Goal: Use online tool/utility: Use online tool/utility

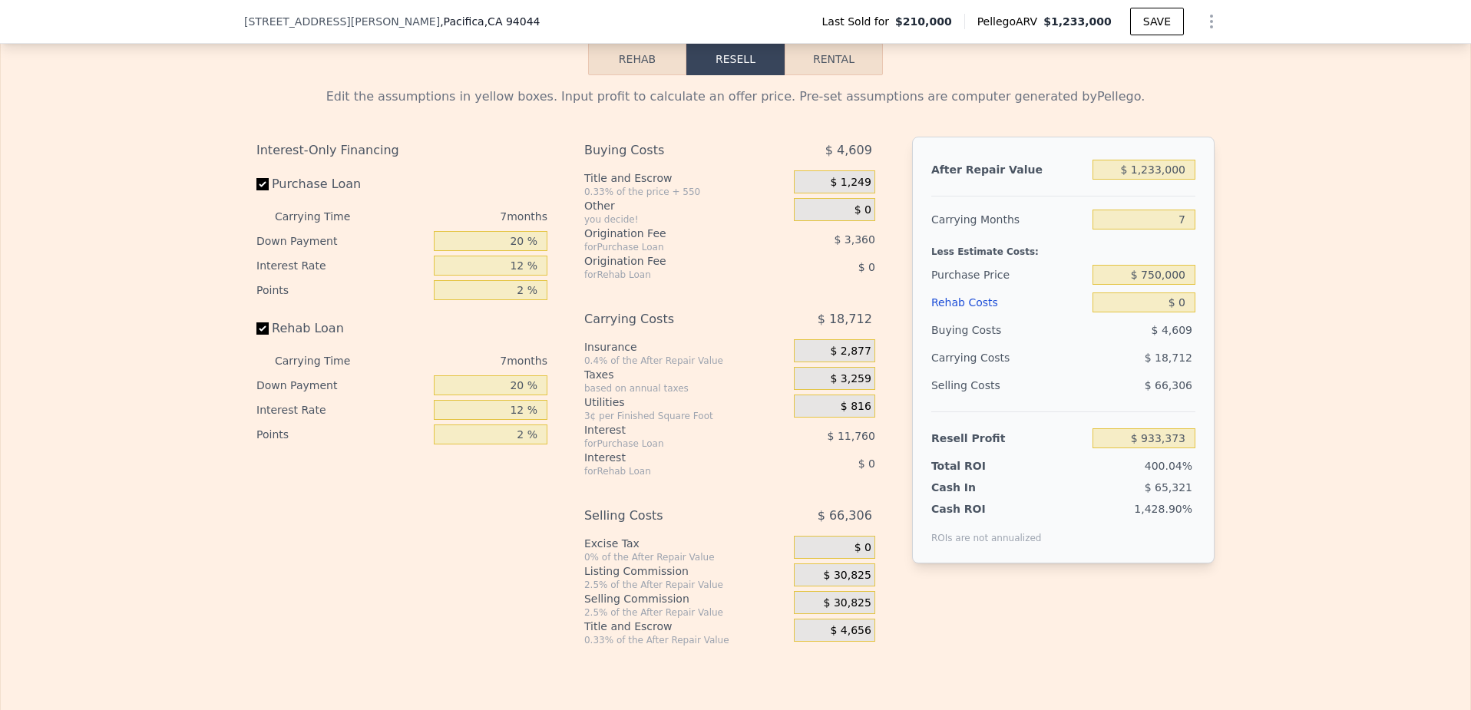
scroll to position [2195, 0]
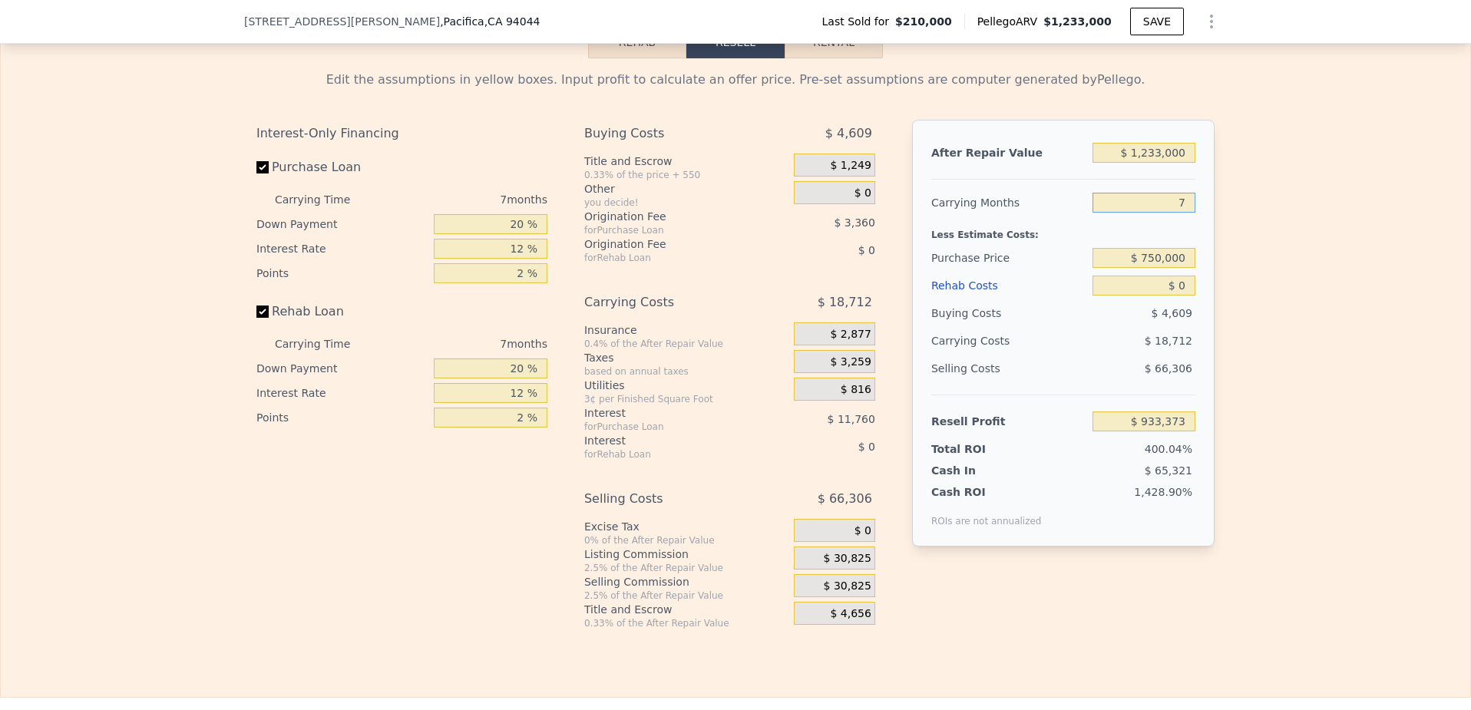
drag, startPoint x: 1186, startPoint y: 203, endPoint x: 1178, endPoint y: 203, distance: 8.4
click at [1178, 203] on input "7" at bounding box center [1144, 203] width 103 height 20
type input "6"
type input "$ 936,046"
type input "6"
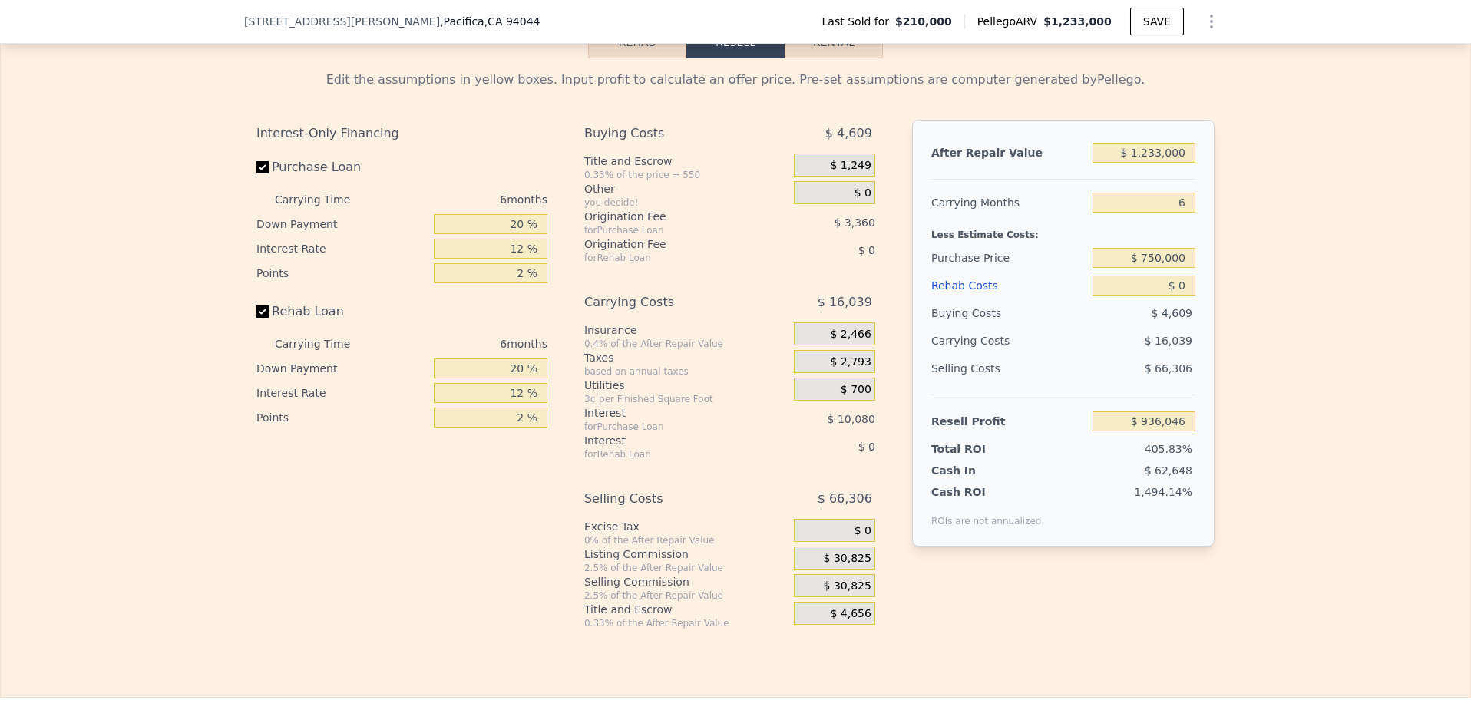
click at [403, 500] on div "Interest-Only Financing Purchase Loan Carrying Time 6 months Down Payment 20 % …" at bounding box center [407, 375] width 303 height 510
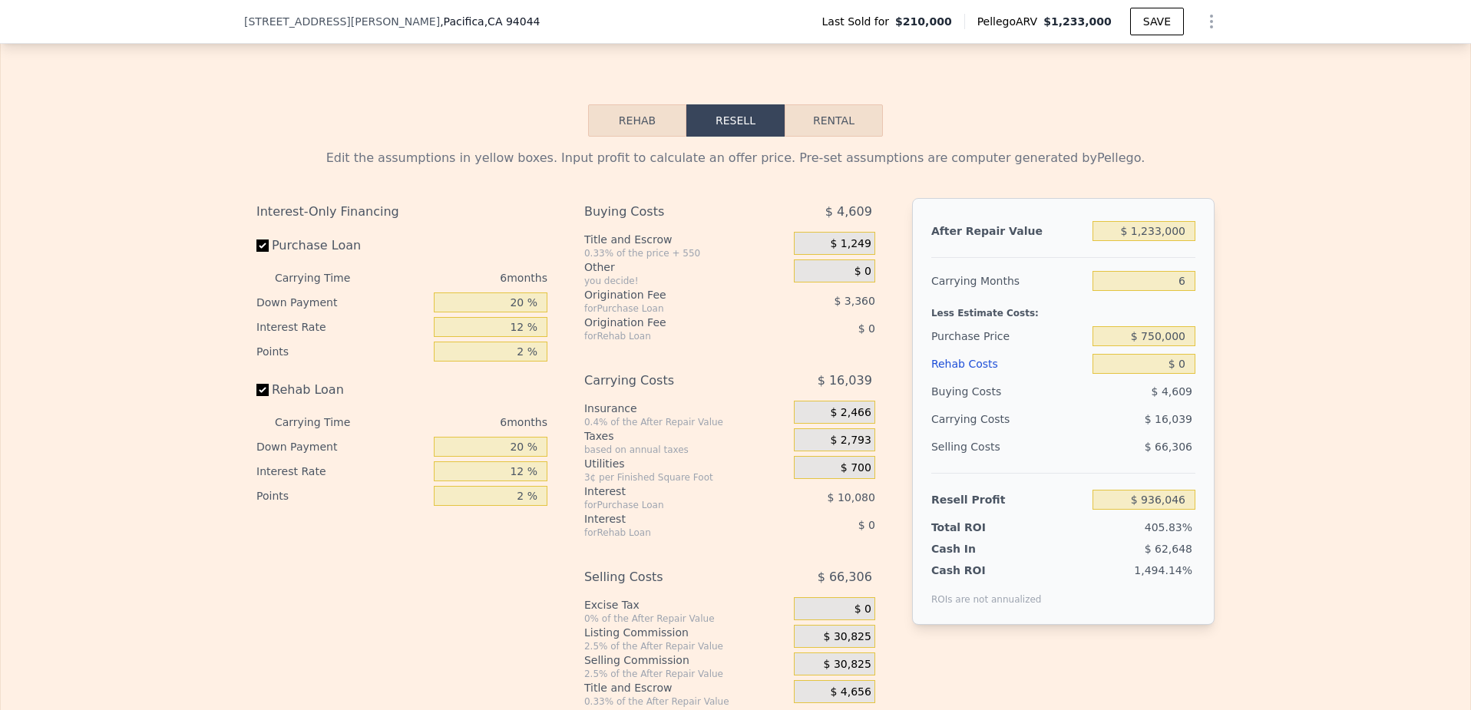
scroll to position [2121, 0]
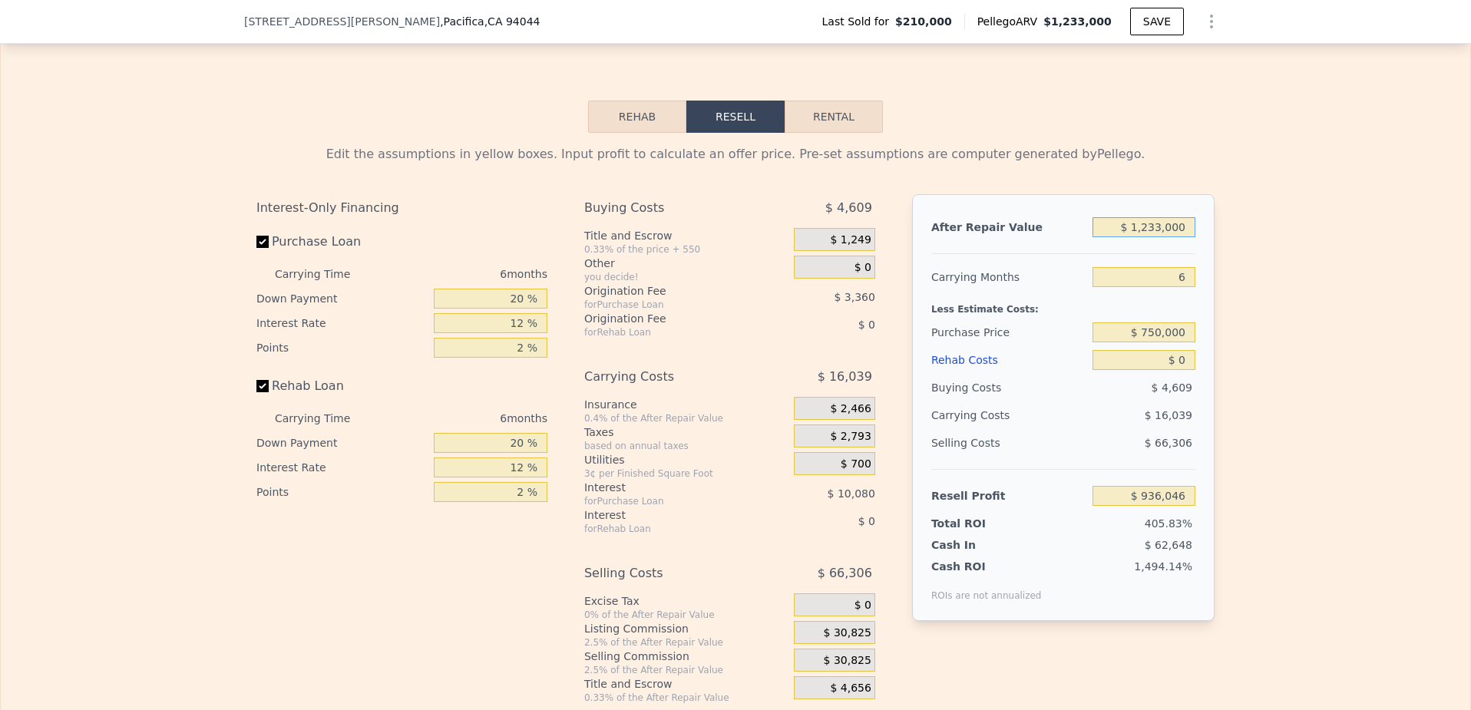
drag, startPoint x: 1138, startPoint y: 227, endPoint x: 1292, endPoint y: 230, distance: 153.6
click at [1292, 230] on div "Edit the assumptions in yellow boxes. Input profit to calculate an offer price.…" at bounding box center [736, 418] width 1470 height 571
type input "$ 1"
type input "-$ 228,731"
type input "$ 10"
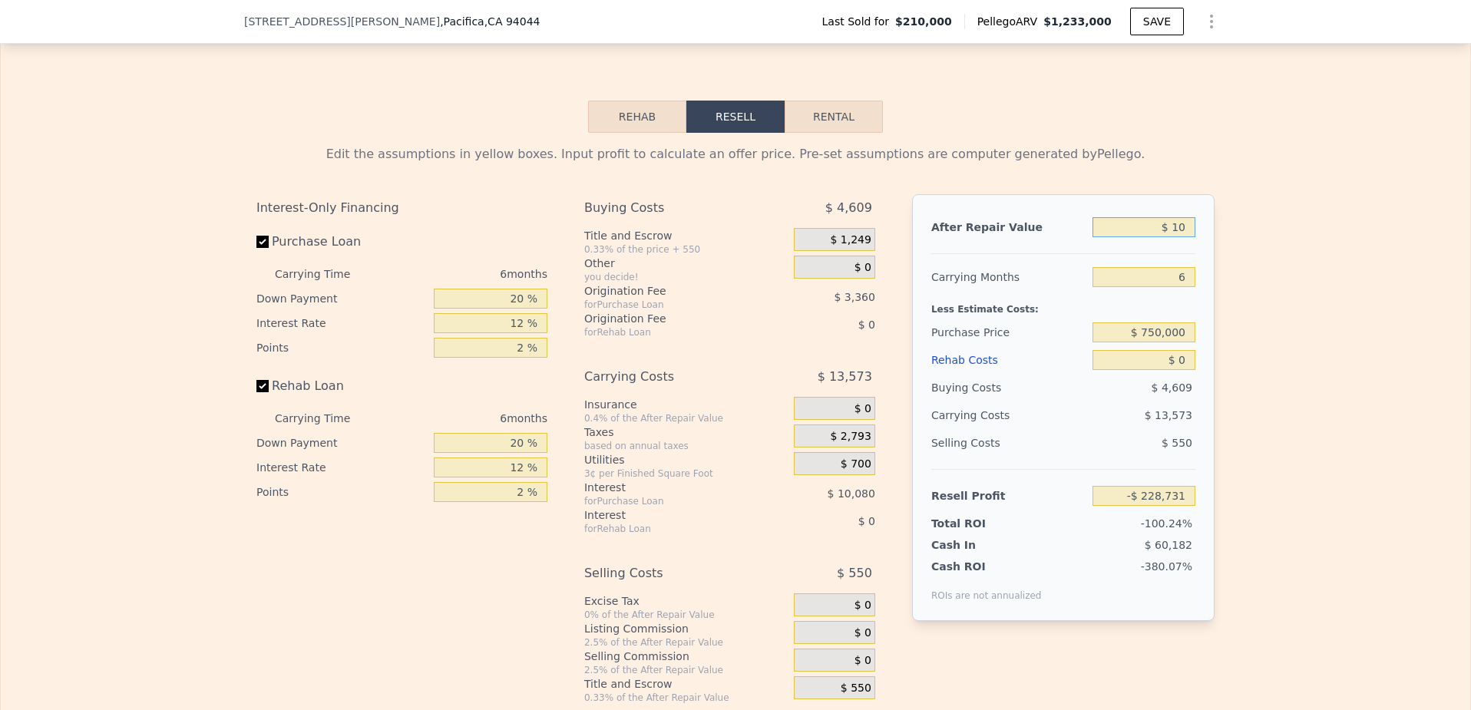
type input "-$ 228,722"
type input "$ 100"
type input "-$ 228,638"
type input "$ 10"
type input "-$ 228,722"
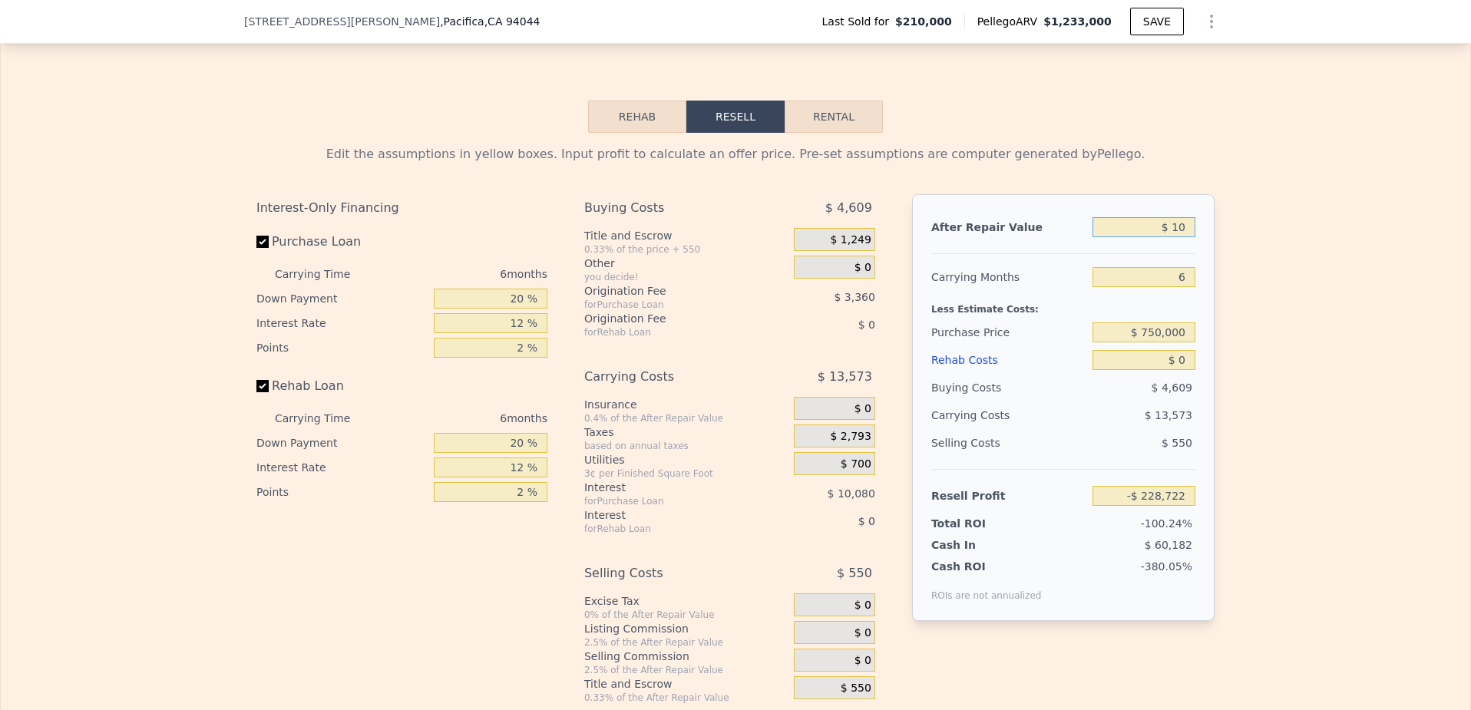
type input "$ 1"
type input "-$ 228,731"
type input "$ 10"
type input "-$ 228,722"
type input "$ 1"
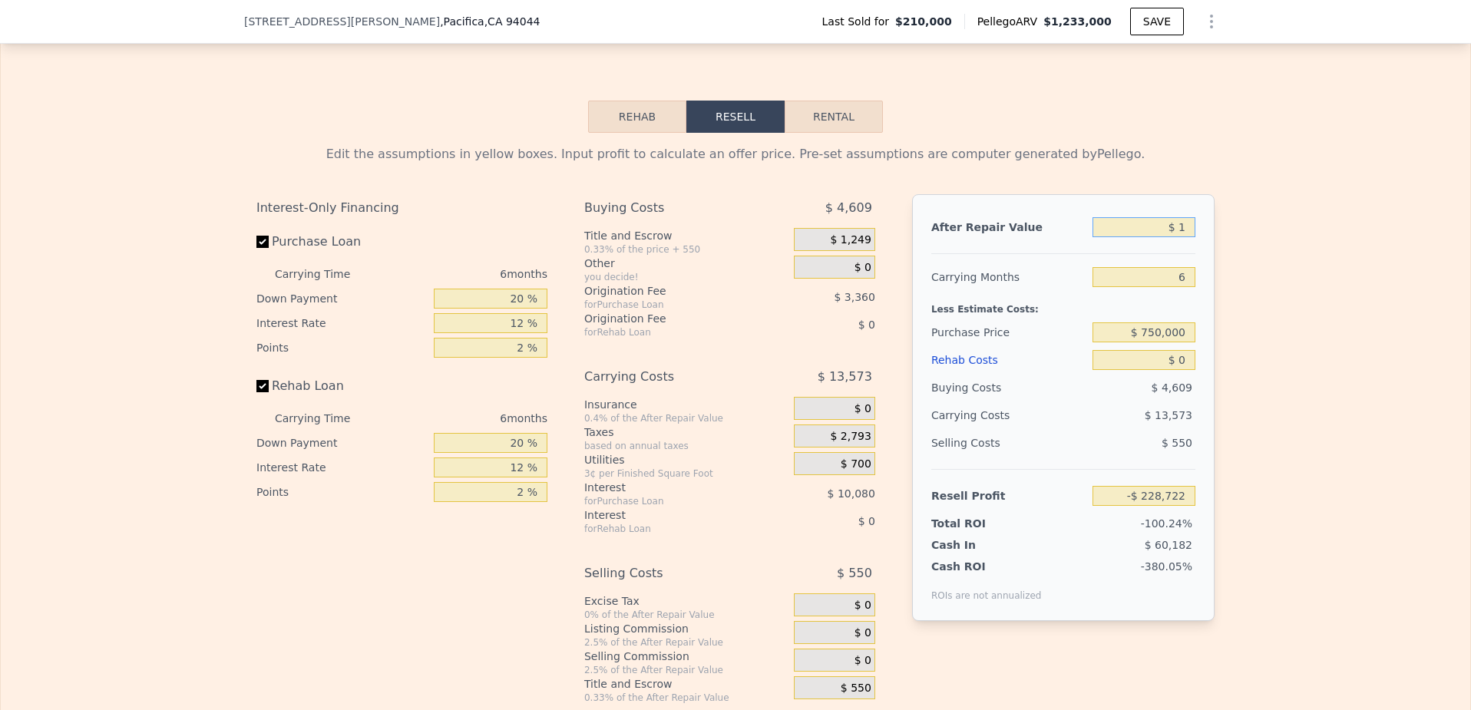
type input "-$ 228,731"
type input "$ 11"
type input "-$ 228,721"
type input "$ 110"
type input "-$ 228,628"
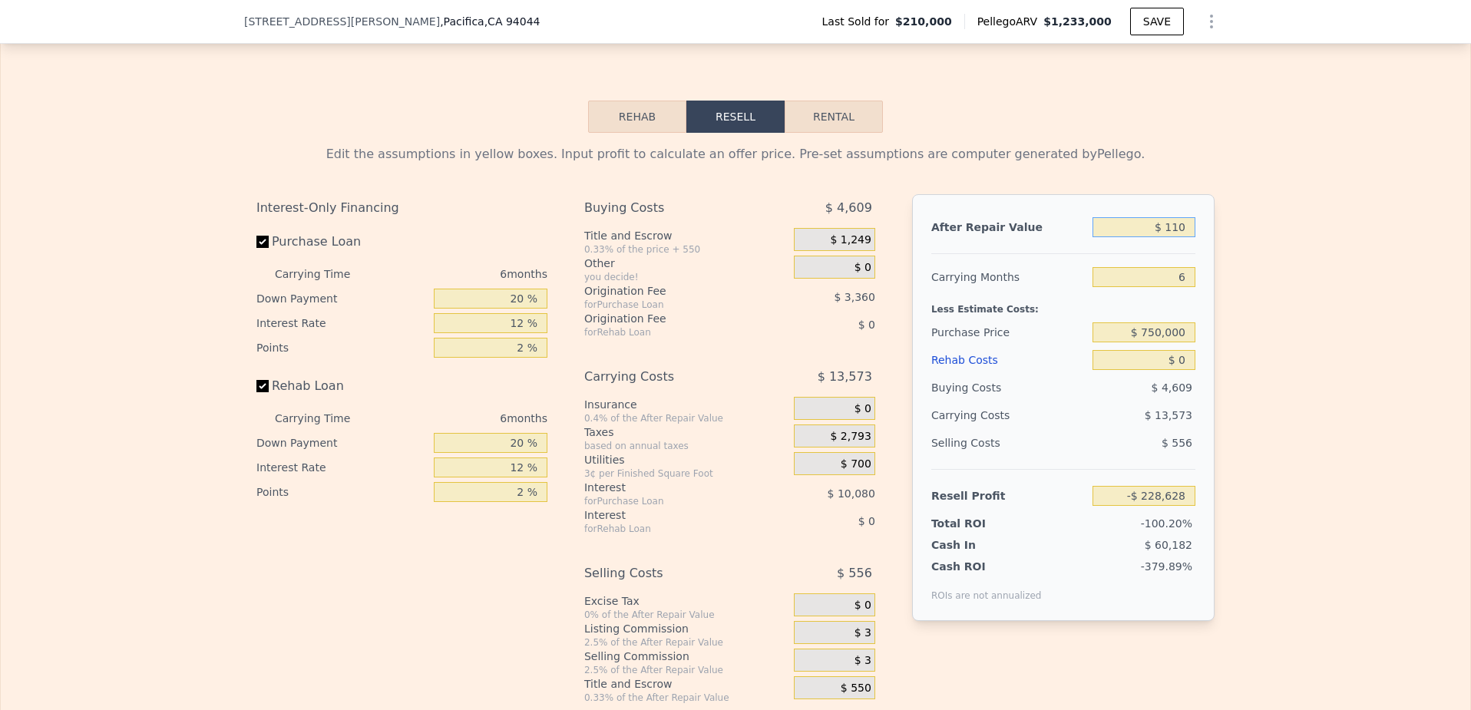
type input "$ 1,100"
type input "-$ 227,694"
type input "$ 11,000"
type input "-$ 218,341"
type input "$ 110,000"
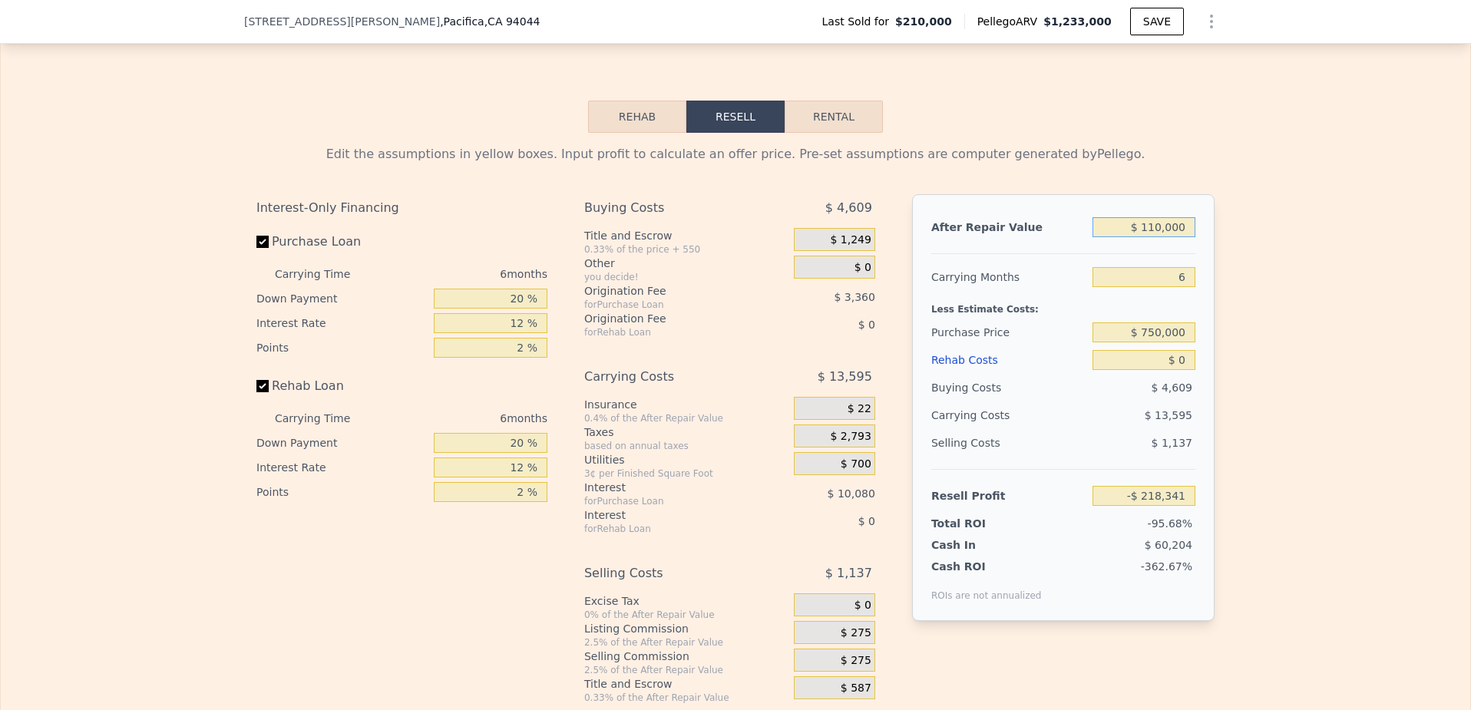
type input "-$ 124,818"
type input "$ 1,100,000"
type input "$ 810,405"
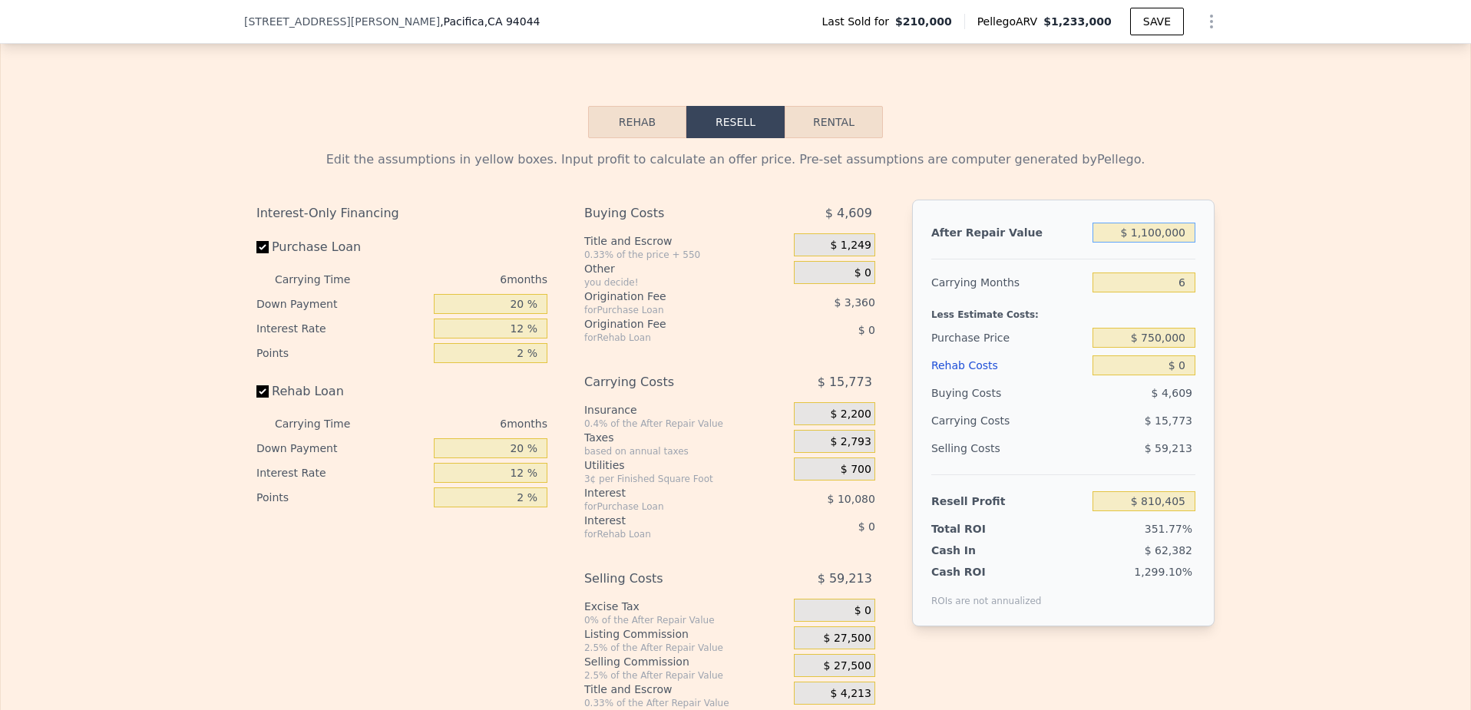
type input "$ 1,100,000"
drag, startPoint x: 1189, startPoint y: 360, endPoint x: 1167, endPoint y: 362, distance: 21.6
click at [1167, 362] on input "$ 0" at bounding box center [1144, 364] width 103 height 20
type input "$ 1"
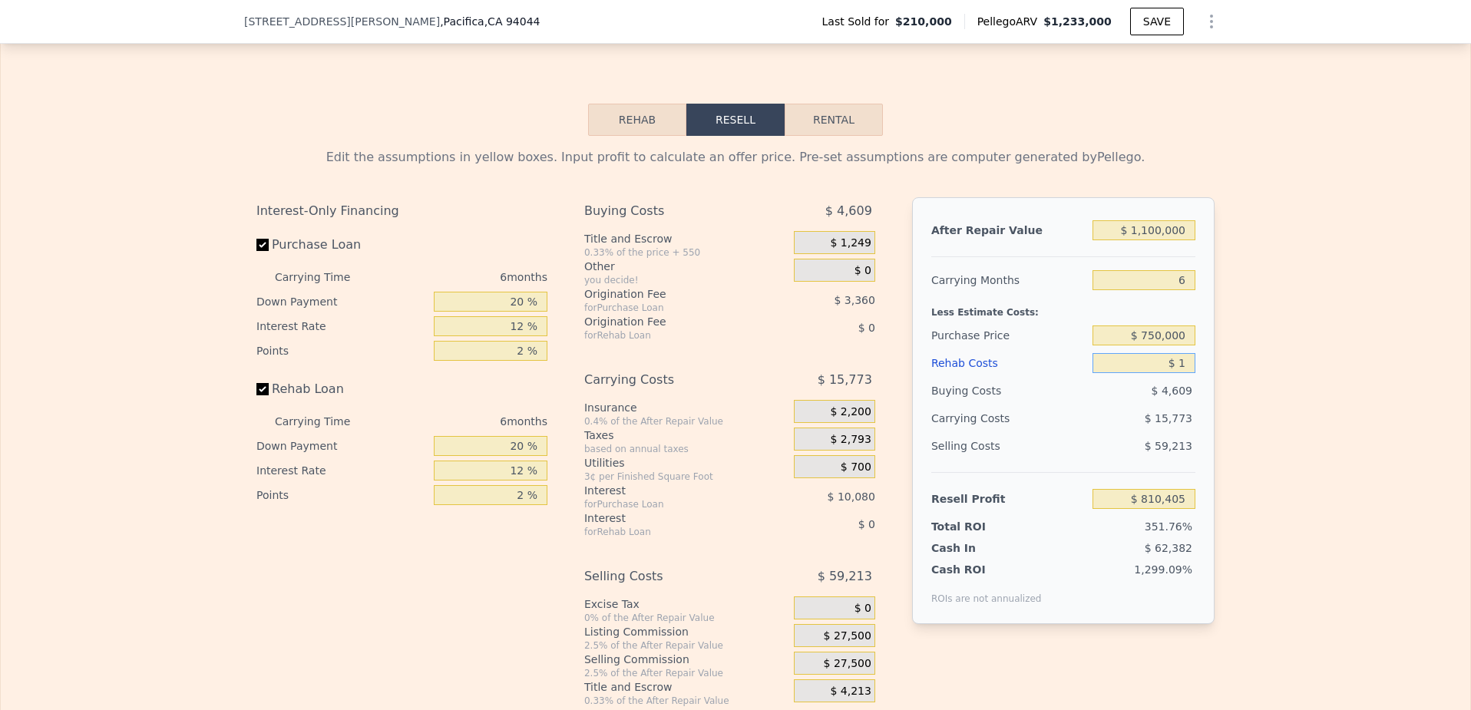
type input "$ 810,404"
type input "$ 15"
type input "$ 810,390"
type input "$ 150"
type input "$ 810,247"
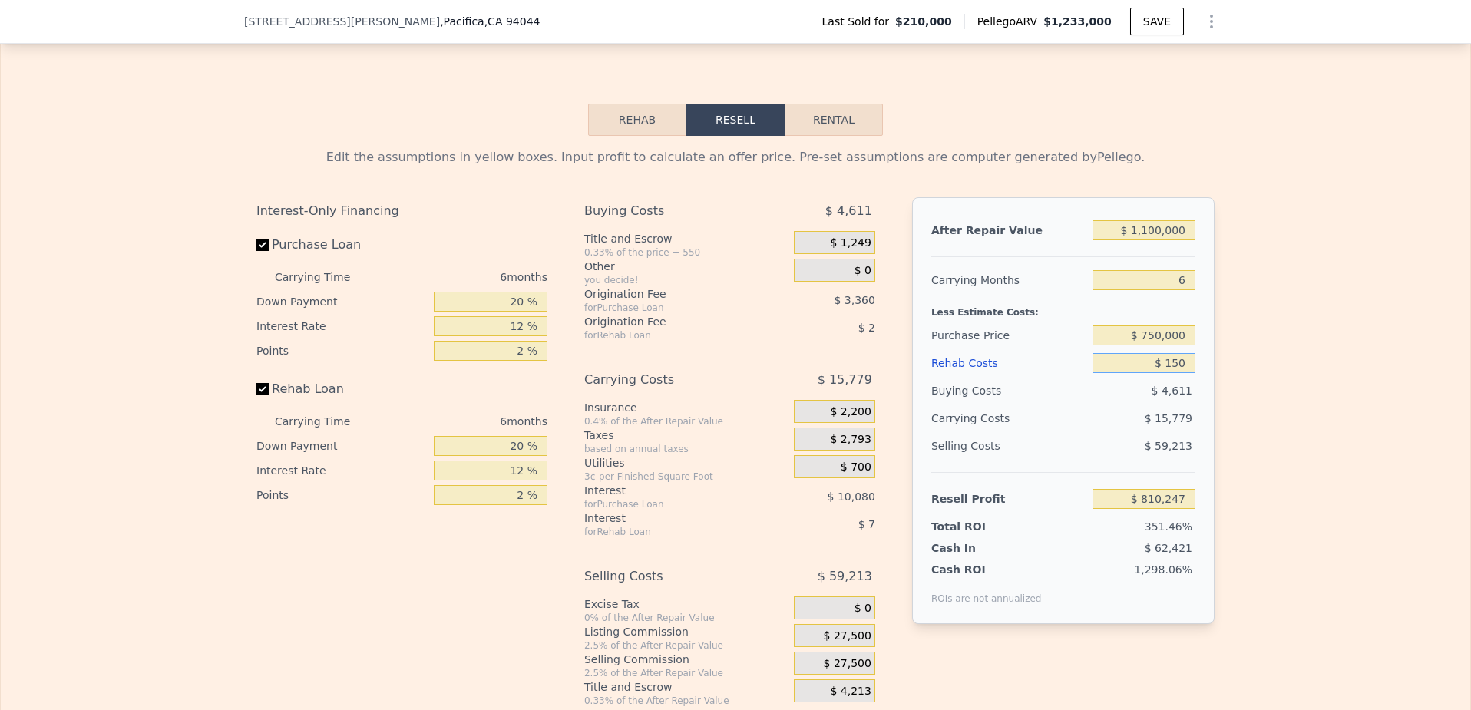
type input "$ 1,500"
type input "$ 808,809"
type input "$ 15,000"
type input "$ 794,445"
type input "$ 150,000"
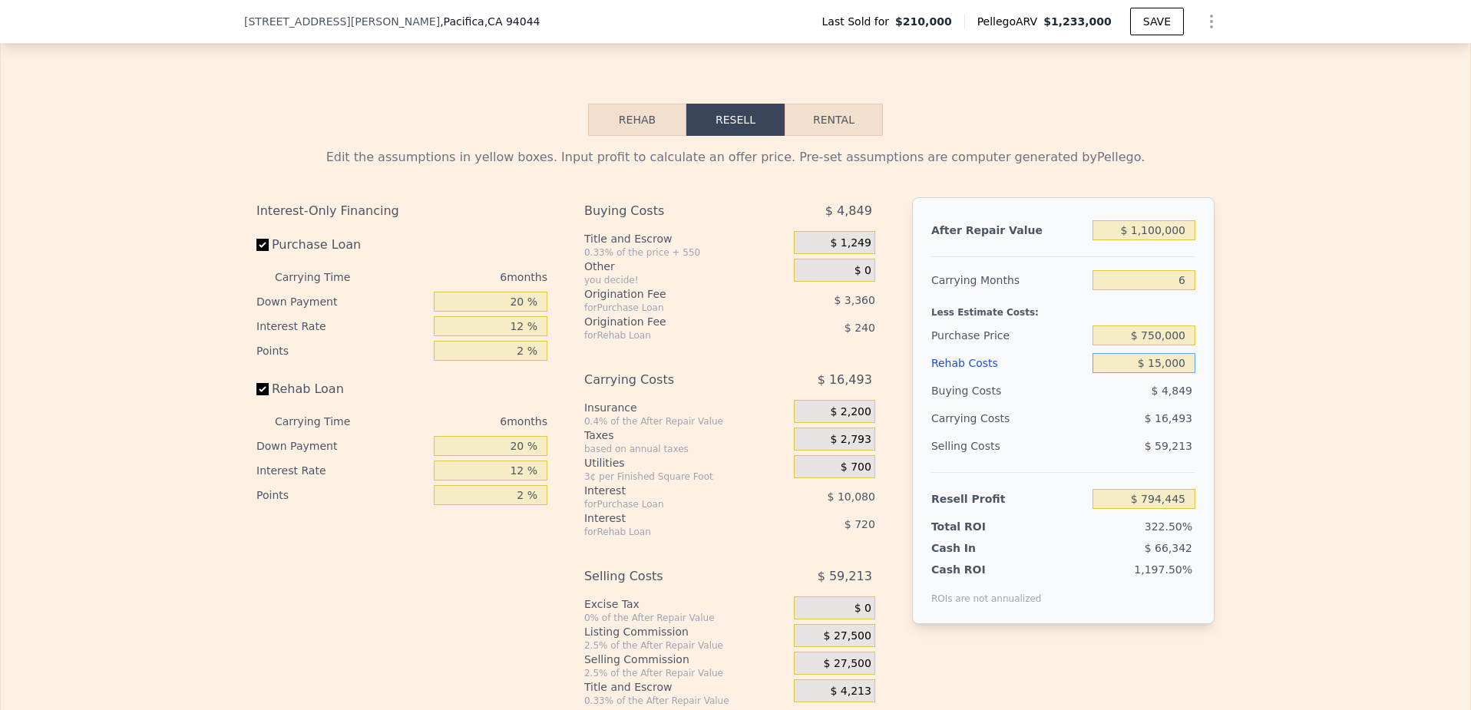
type input "$ 650,805"
type input "$ 150,000"
click at [1348, 421] on div "Edit the assumptions in yellow boxes. Input profit to calculate an offer price.…" at bounding box center [736, 421] width 1470 height 571
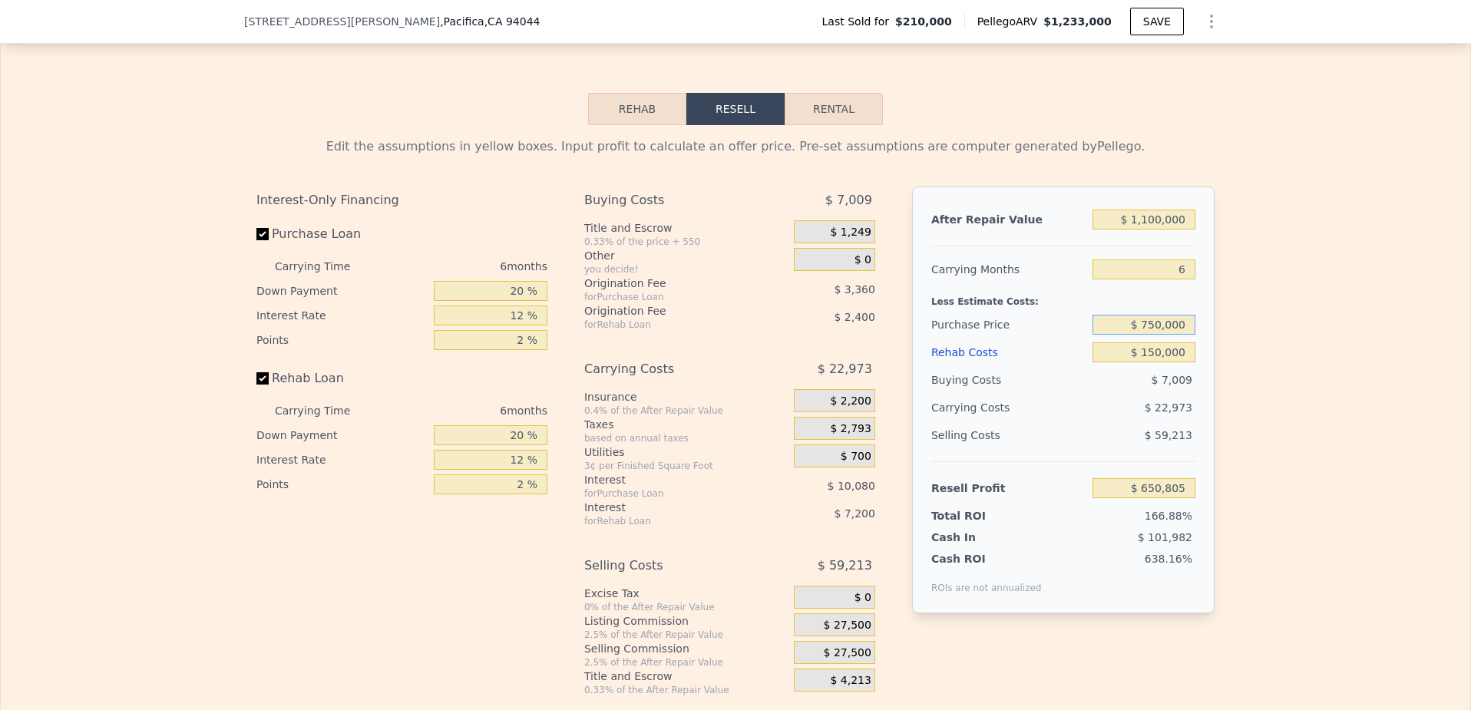
drag, startPoint x: 1159, startPoint y: 329, endPoint x: 1135, endPoint y: 328, distance: 23.8
click at [1135, 328] on input "$ 750,000" at bounding box center [1144, 325] width 103 height 20
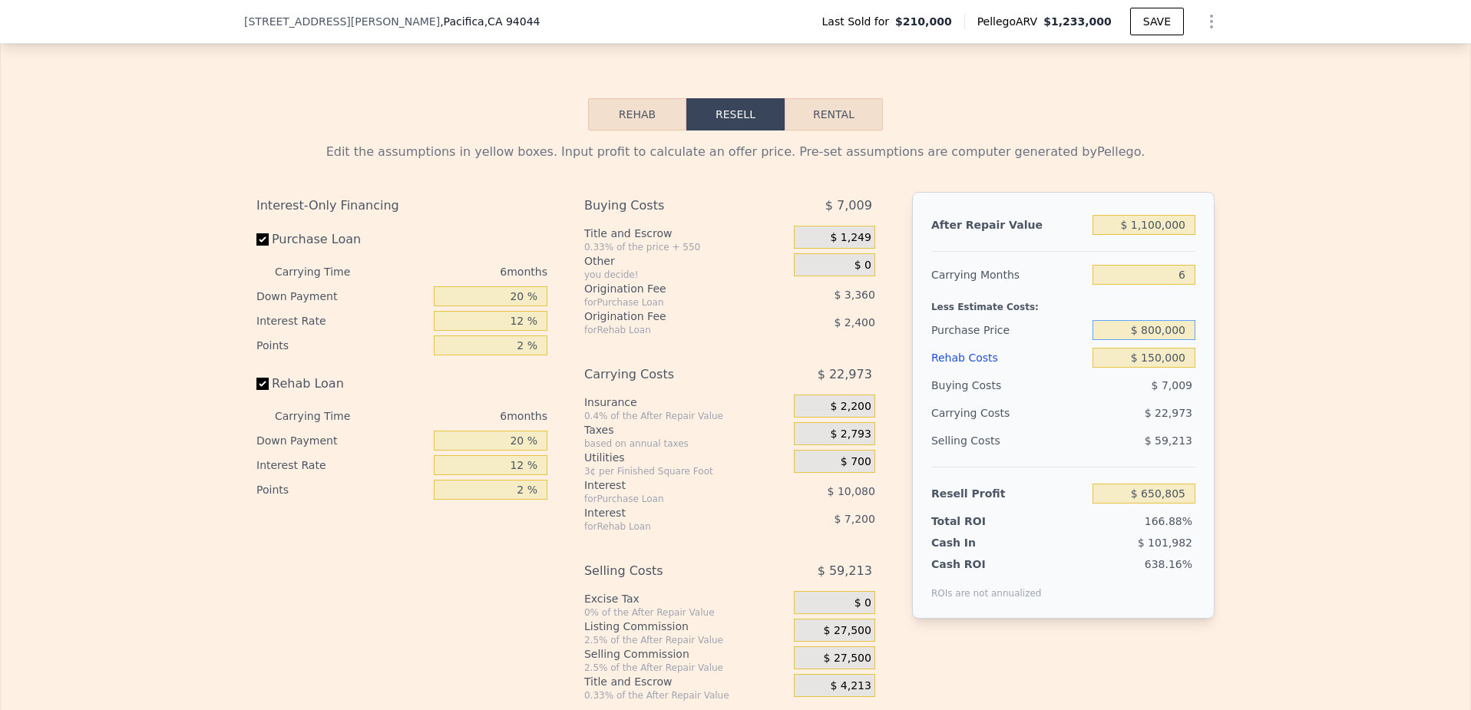
type input "$ 800,000"
type input "$ 21,080"
click at [1291, 356] on div "Edit the assumptions in yellow boxes. Input profit to calculate an offer price.…" at bounding box center [736, 416] width 1470 height 571
drag, startPoint x: 1145, startPoint y: 332, endPoint x: 1161, endPoint y: 332, distance: 16.1
click at [1161, 332] on input "$ 800,000" at bounding box center [1144, 330] width 103 height 20
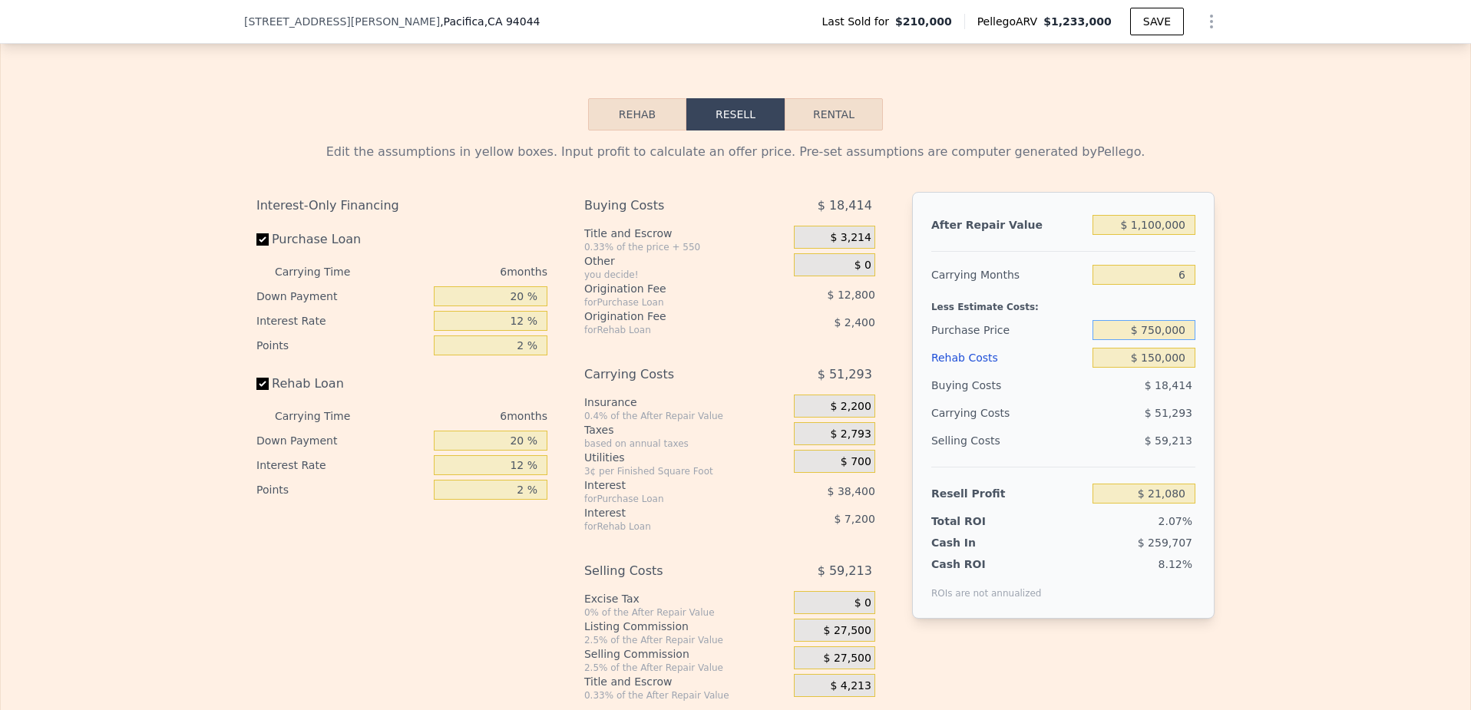
type input "$ 750,000"
type input "$ 74,446"
click at [1373, 468] on div "Edit the assumptions in yellow boxes. Input profit to calculate an offer price.…" at bounding box center [736, 416] width 1470 height 571
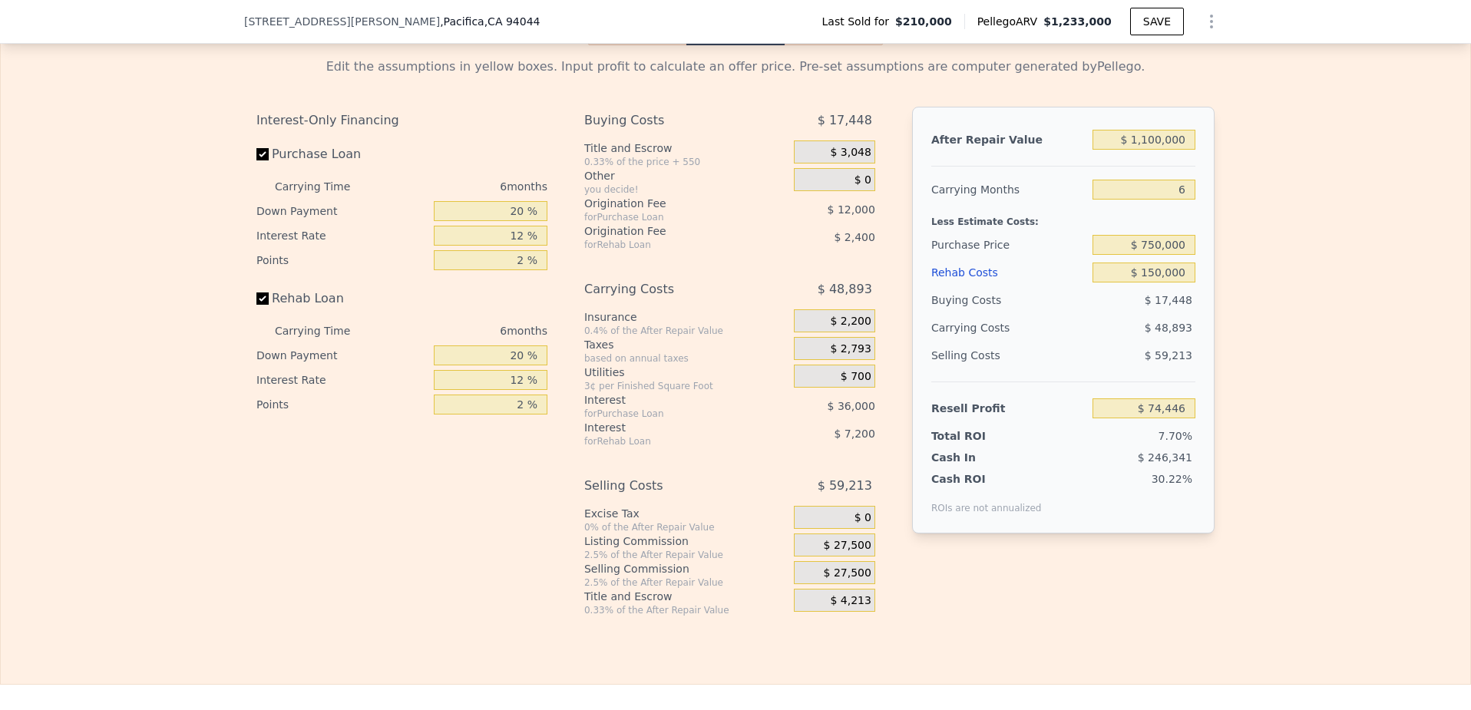
scroll to position [2209, 0]
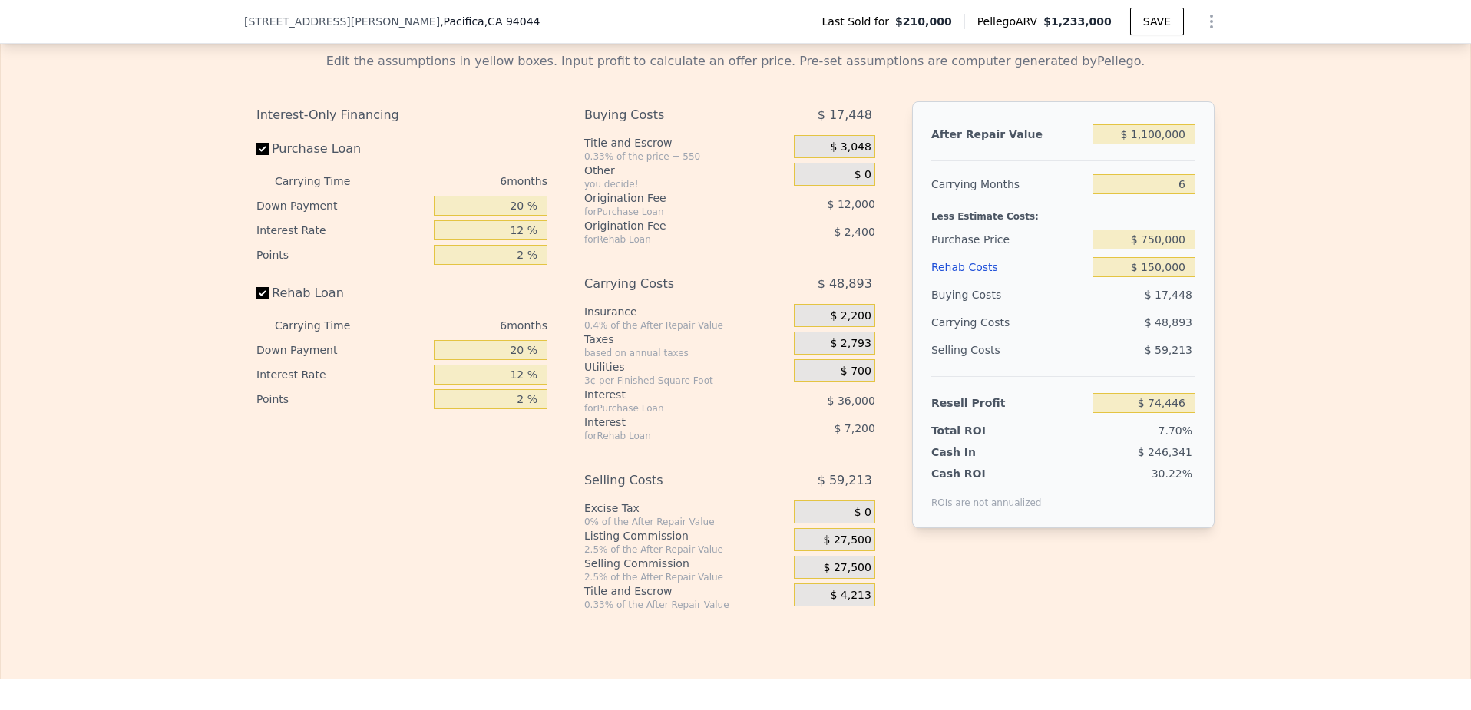
click at [870, 177] on span "$ 0" at bounding box center [863, 175] width 17 height 14
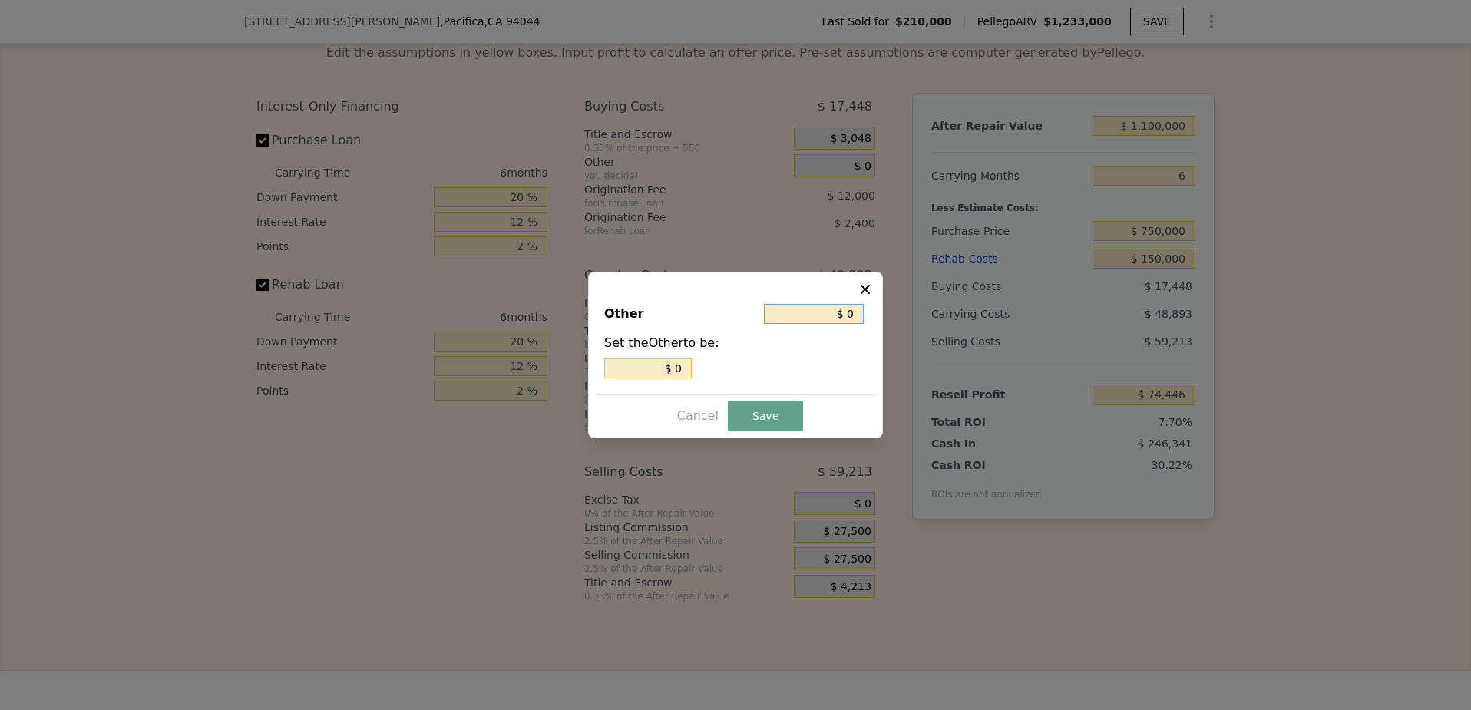
drag, startPoint x: 849, startPoint y: 312, endPoint x: 878, endPoint y: 313, distance: 29.2
click at [878, 313] on div "Other $ 0 Set the Other to be: $ 0 Cancel Save" at bounding box center [735, 355] width 295 height 167
type input "$ 2"
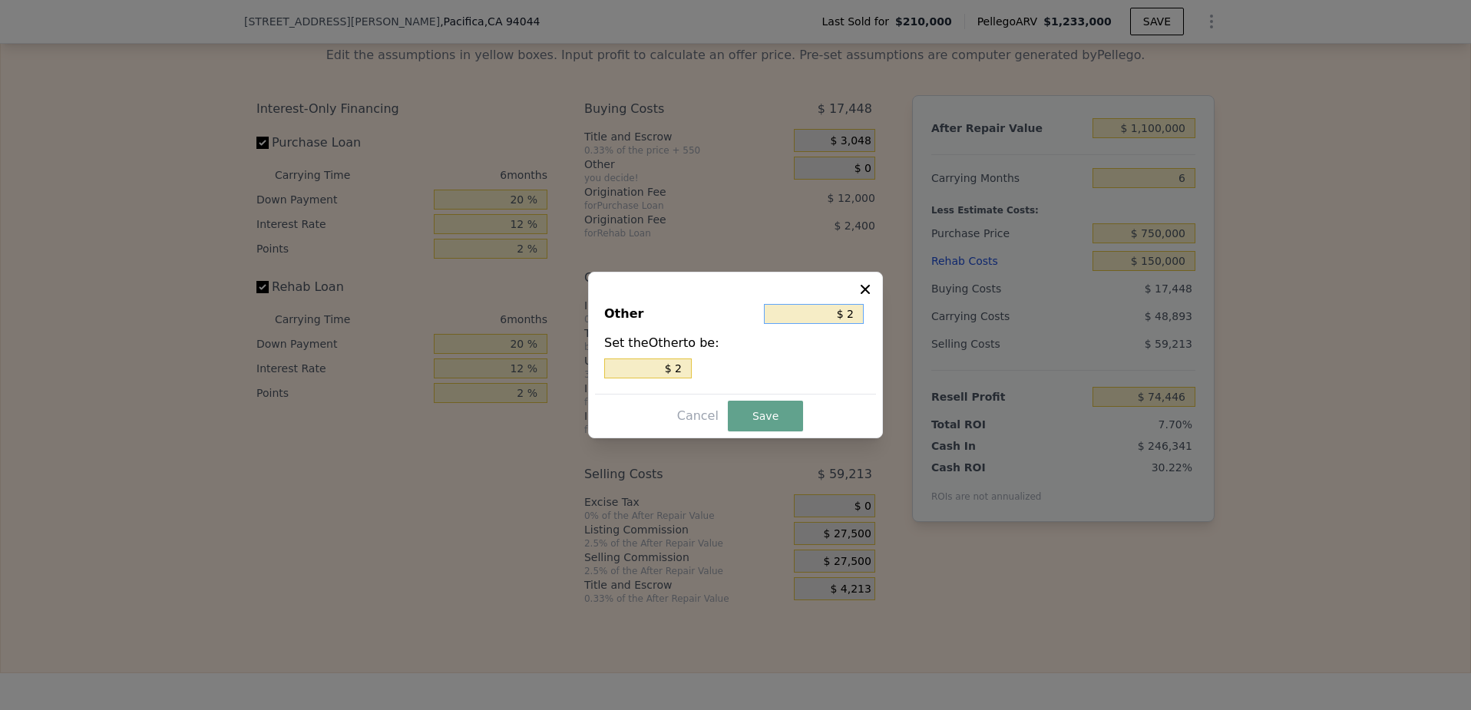
type input "$ 20"
type input "$ 200"
type input "$ 2,000"
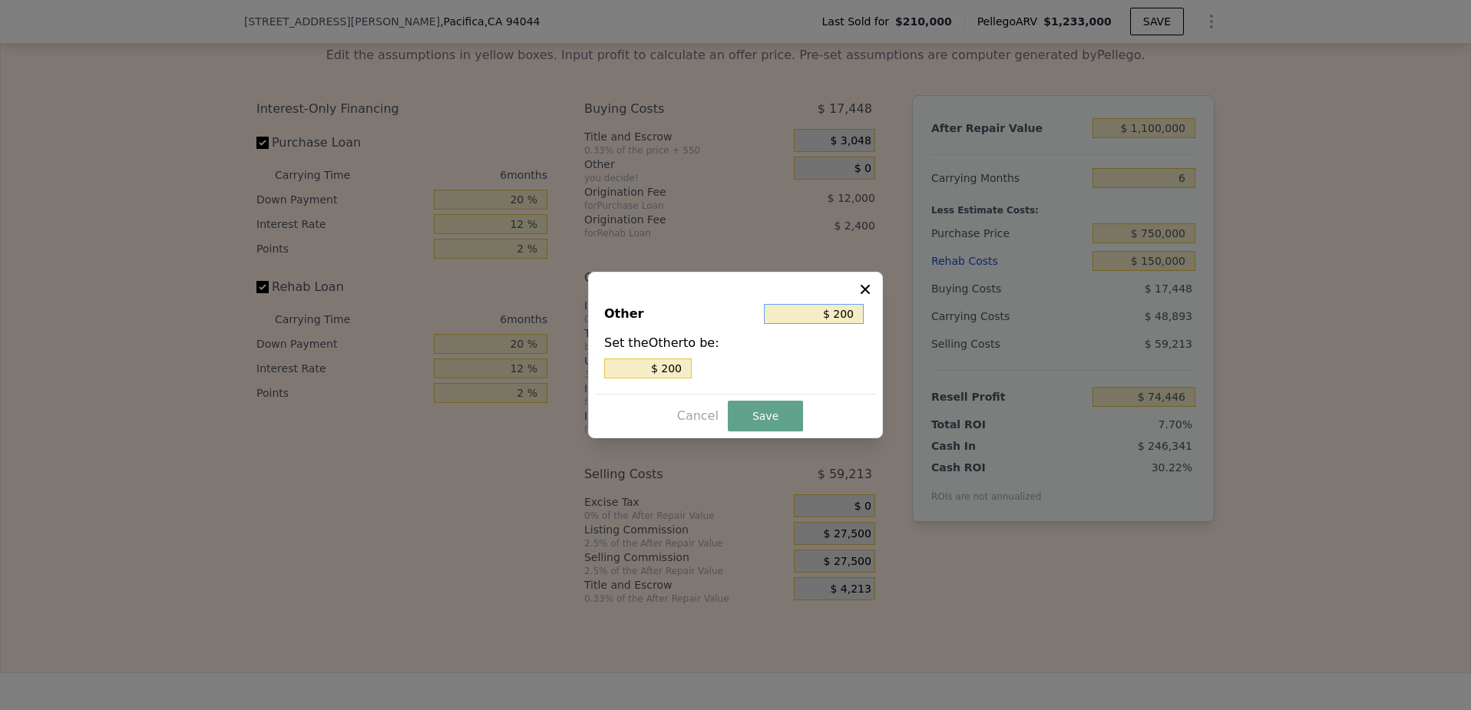
type input "$ 2,000"
click at [750, 409] on button "Save" at bounding box center [765, 416] width 75 height 31
type input "$ 72,446"
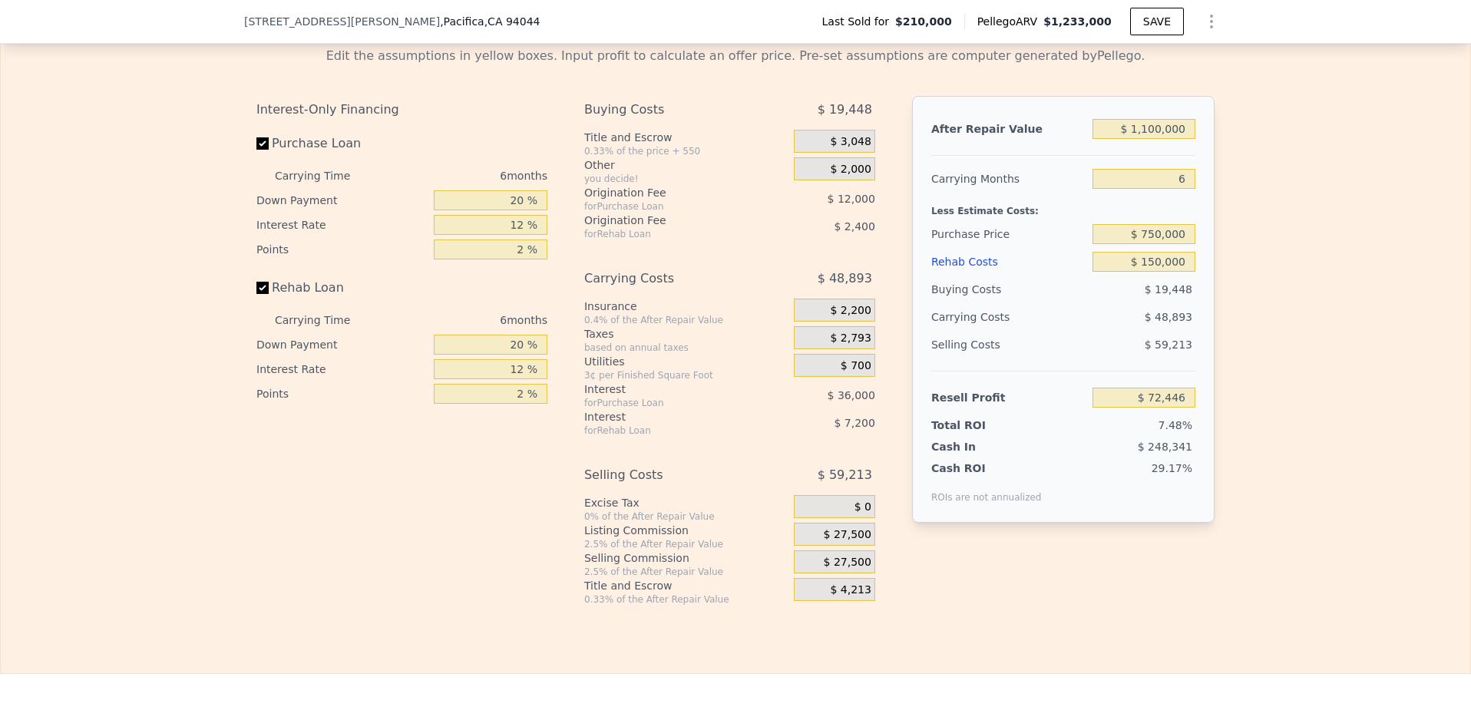
scroll to position [2222, 0]
type input "$ 1,233,000"
type input "7"
type input "$ 0"
type input "$ 933,373"
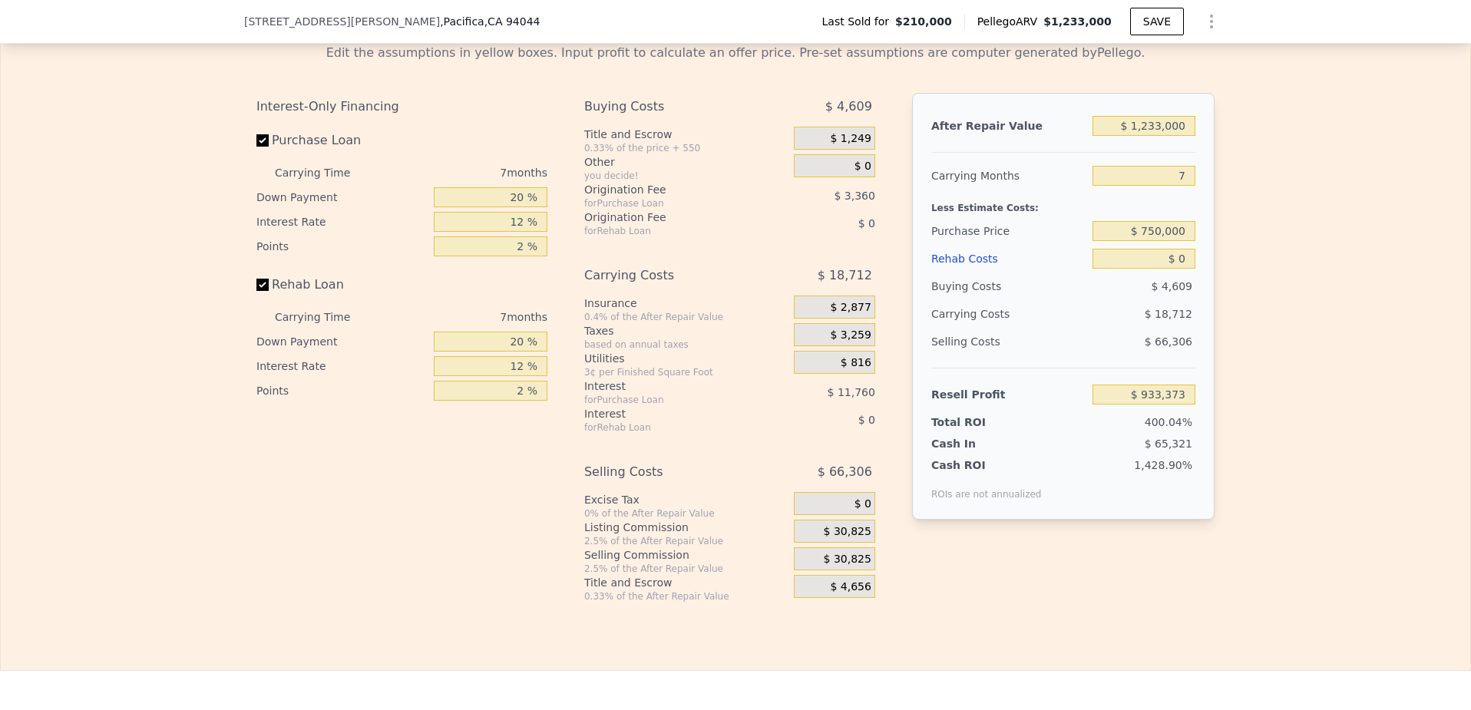
scroll to position [2221, 0]
drag, startPoint x: 1186, startPoint y: 259, endPoint x: 1167, endPoint y: 260, distance: 19.2
click at [1167, 260] on input "$ 0" at bounding box center [1144, 260] width 103 height 20
type input "$ 1"
type input "$ 933,372"
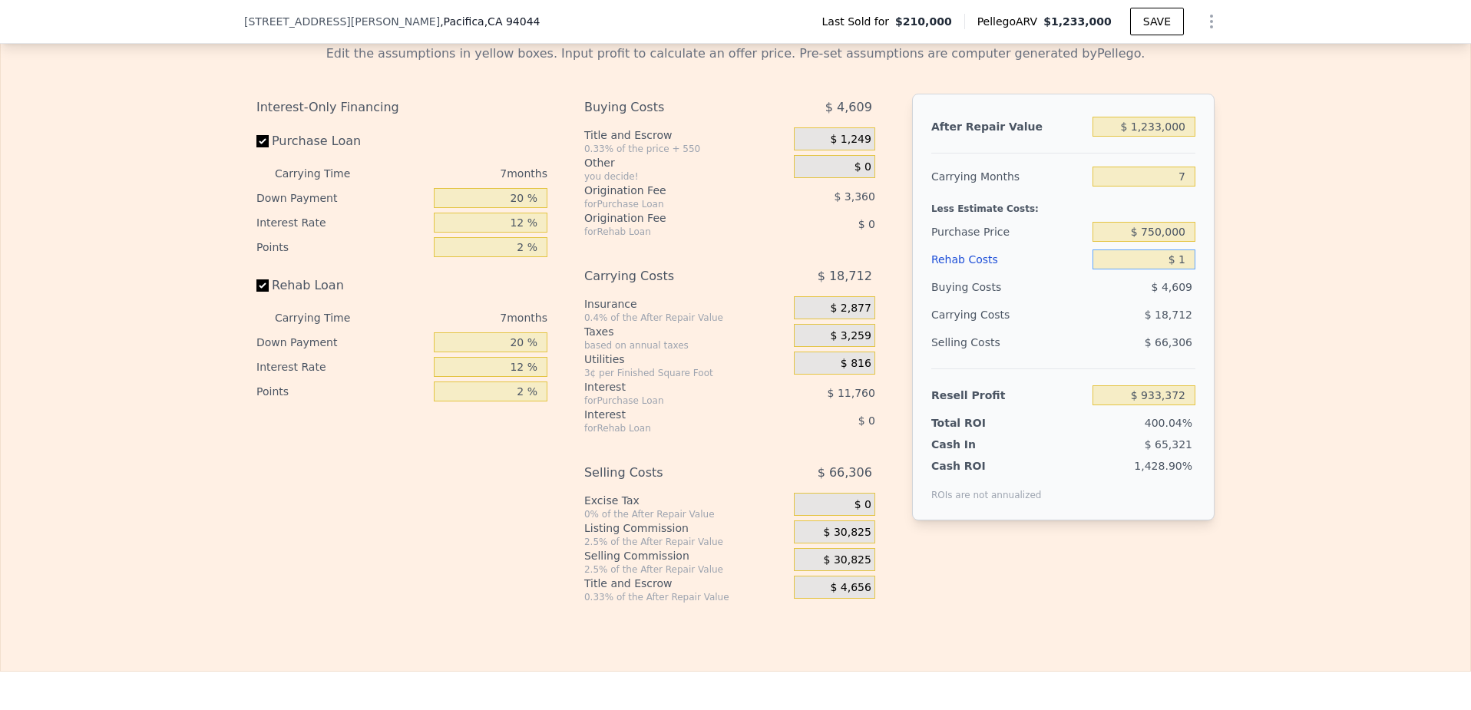
type input "$ 15"
type input "$ 933,358"
type input "$ 150"
type input "$ 933,214"
type input "$ 1,500"
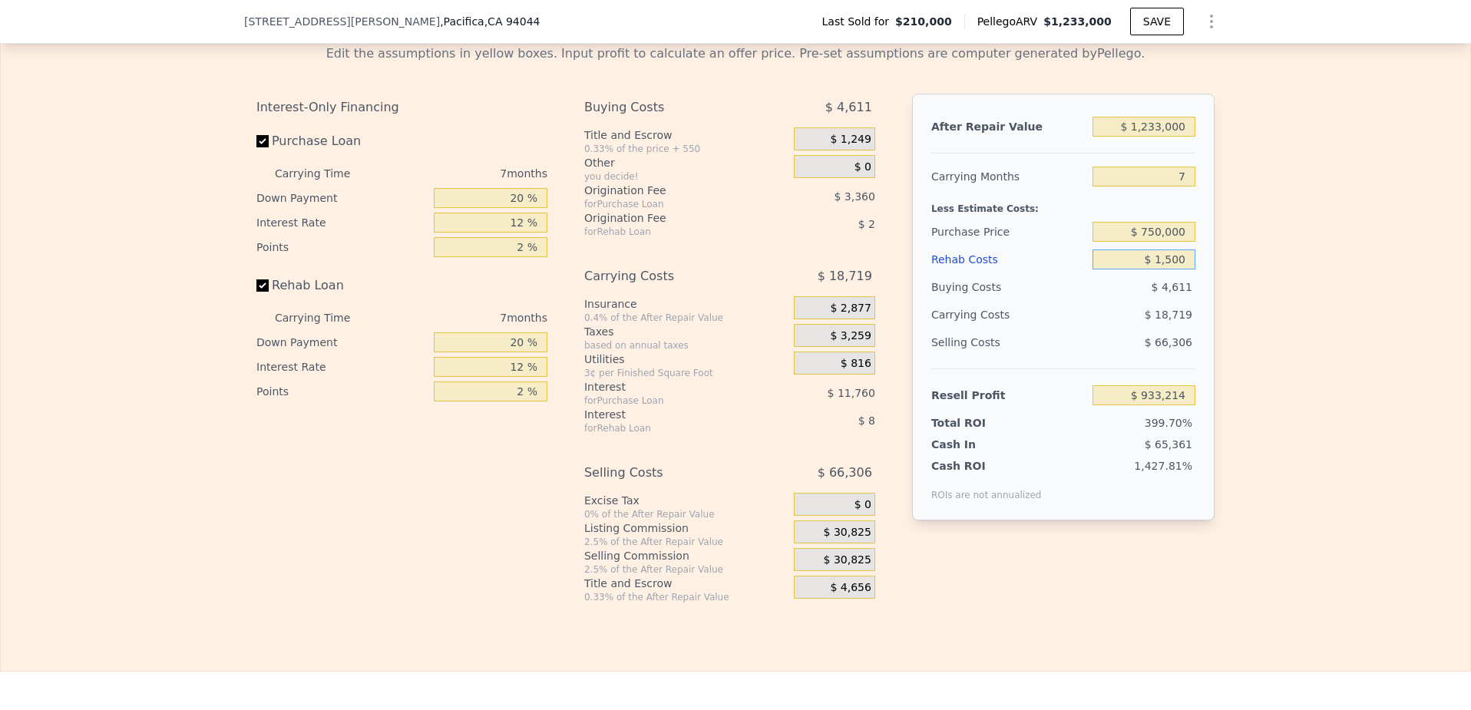
type input "$ 931,765"
type input "$ 15,000"
type input "$ 917,293"
type input "$ 150,000"
type input "$ 772,573"
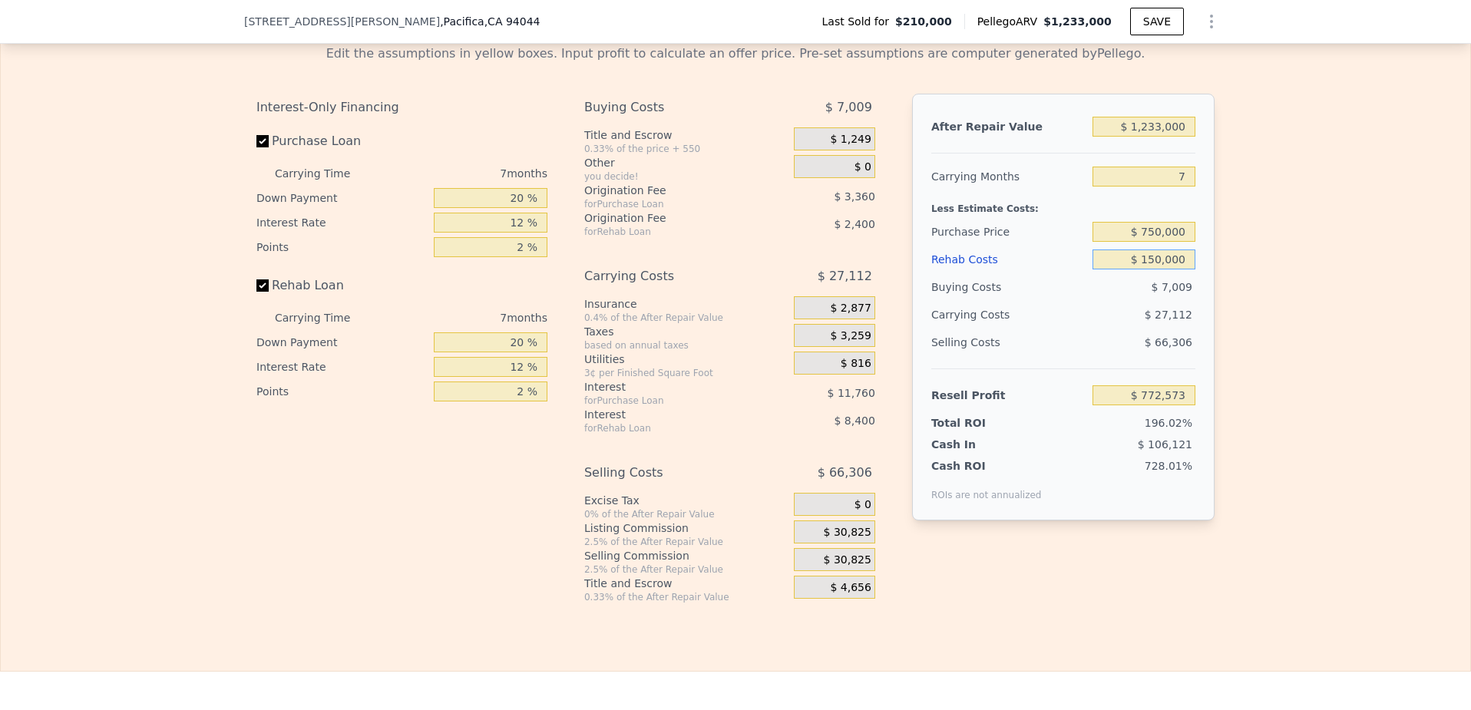
type input "$ 150,000"
click at [1325, 311] on div "Edit the assumptions in yellow boxes. Input profit to calculate an offer price.…" at bounding box center [736, 317] width 1470 height 571
drag, startPoint x: 1144, startPoint y: 131, endPoint x: 1163, endPoint y: 134, distance: 19.6
click at [1163, 134] on input "$ 1,233,000" at bounding box center [1144, 127] width 103 height 20
type input "$ 11"
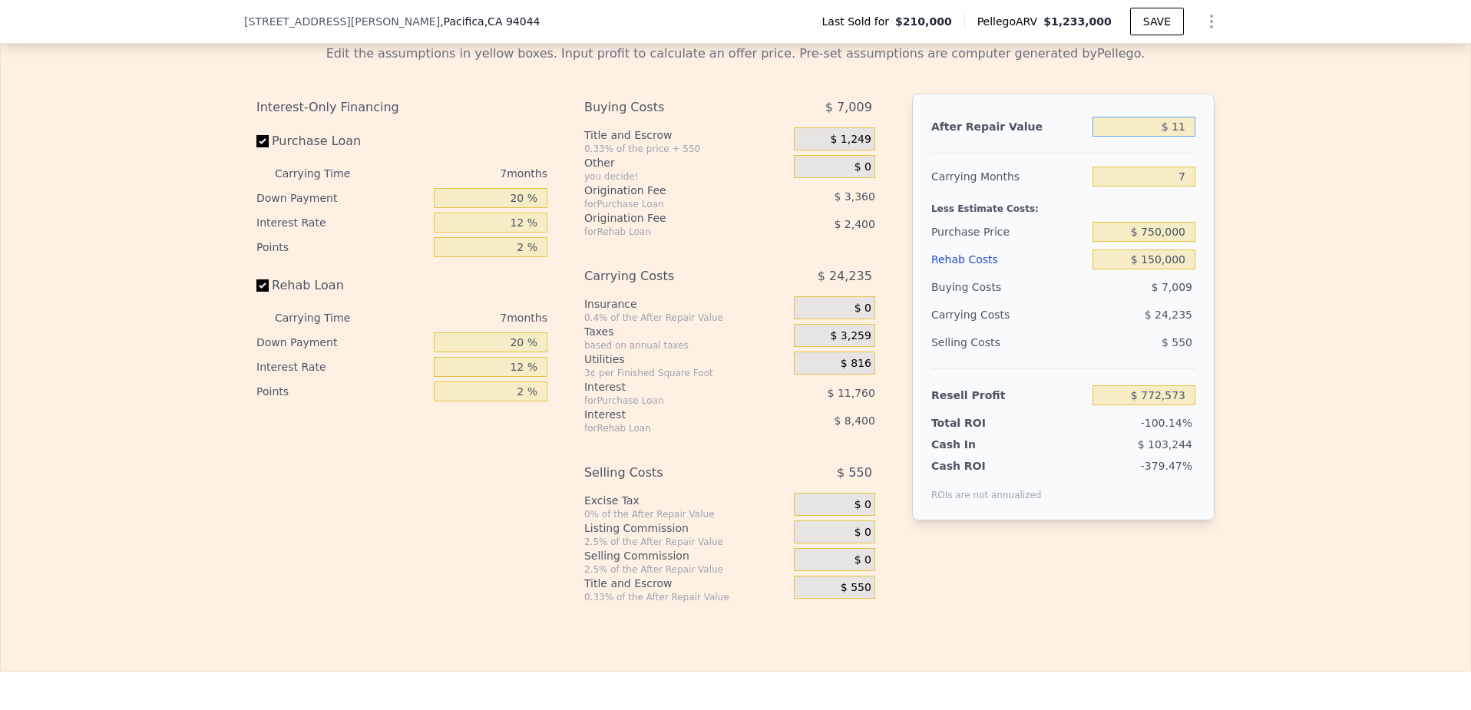
type input "-$ 391,783"
type input "$ 110"
type input "-$ 391,690"
type input "$ 1,100"
type input "-$ 390,757"
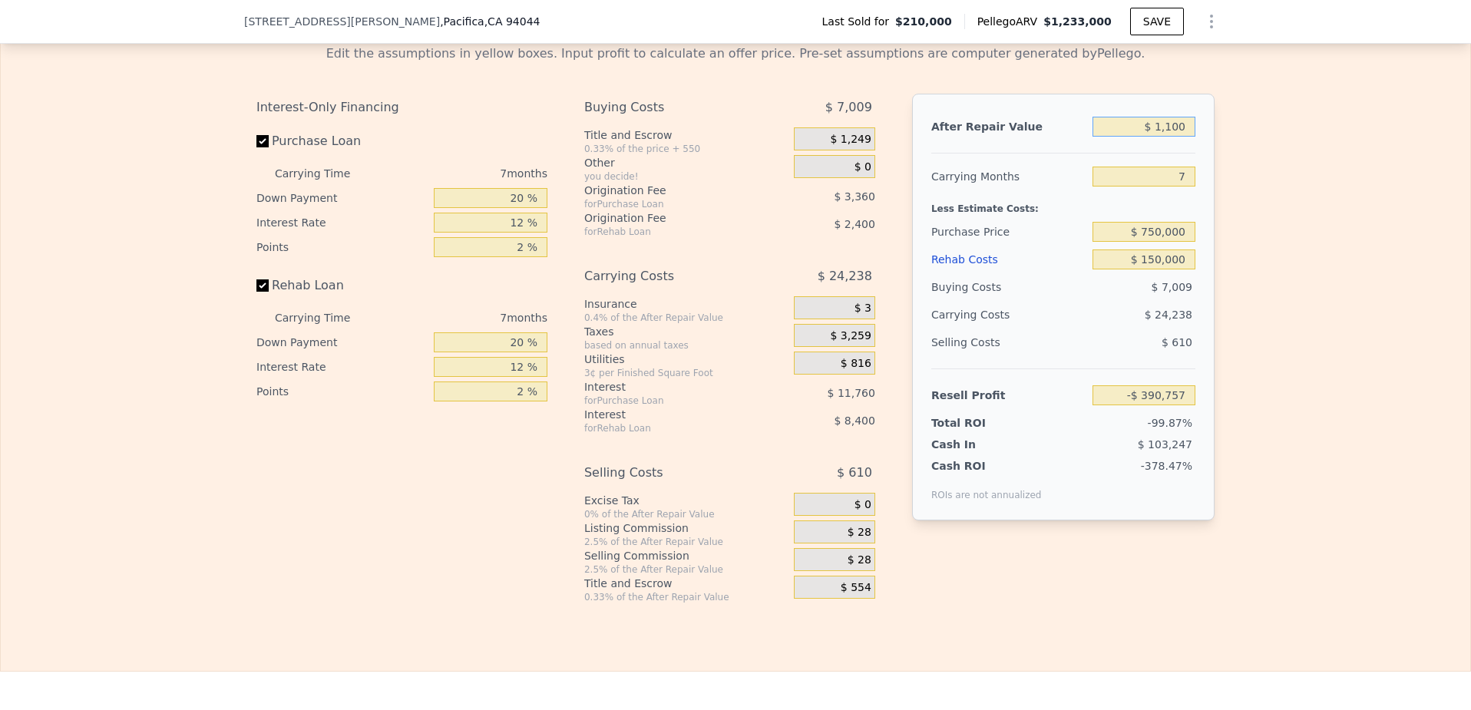
type input "$ 11,000"
type input "-$ 381,407"
type input "$ 110,000"
type input "-$ 287,917"
type input "$ 1,100,000"
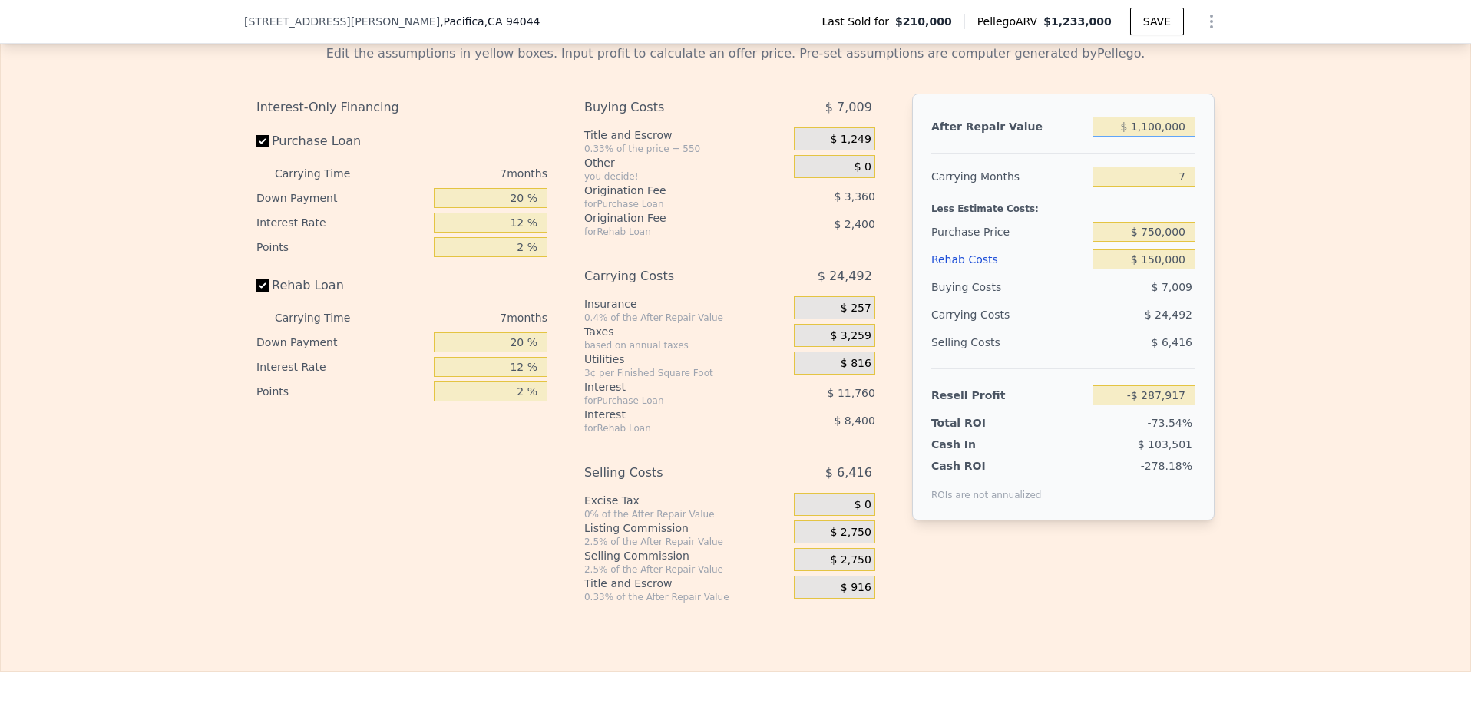
type input "$ 646,976"
type input "$ 1,100,000"
click at [1311, 228] on div "Edit the assumptions in yellow boxes. Input profit to calculate an offer price.…" at bounding box center [736, 317] width 1470 height 571
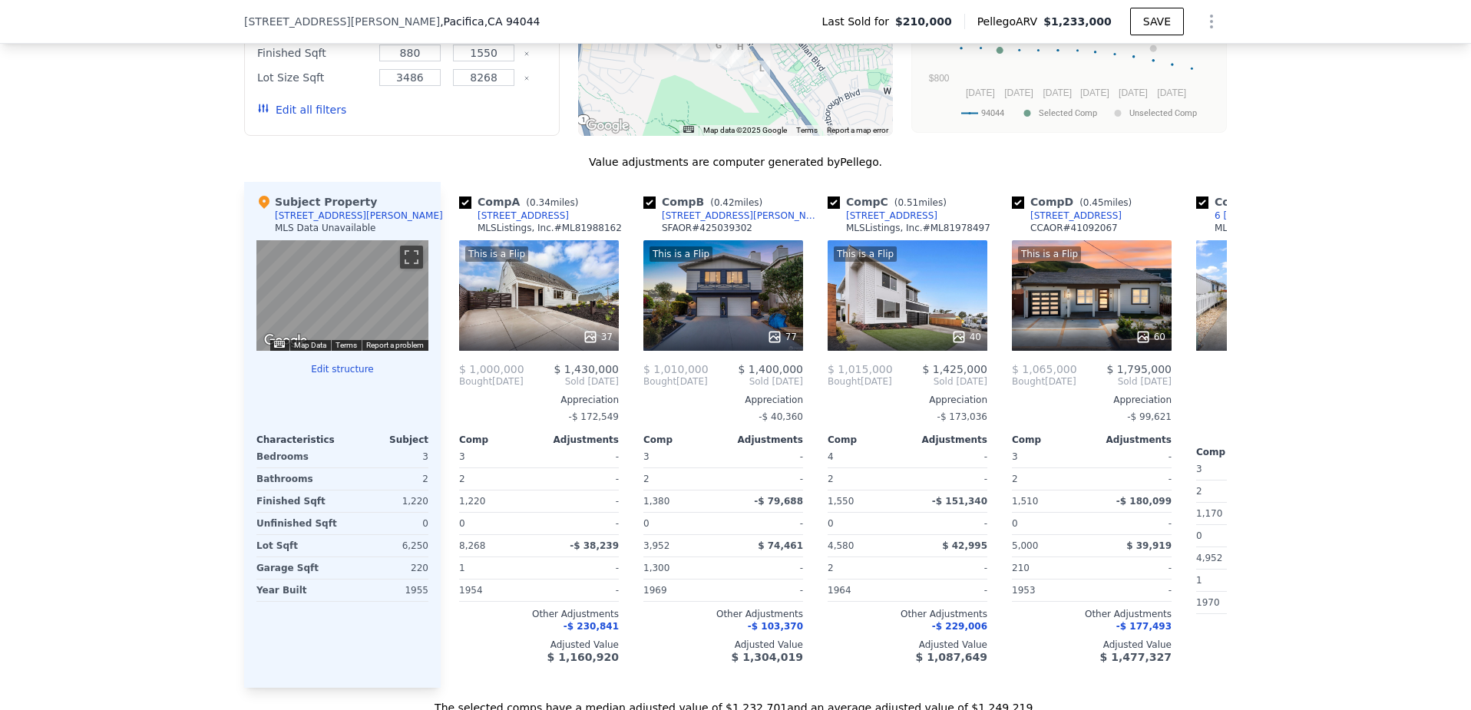
scroll to position [1376, 0]
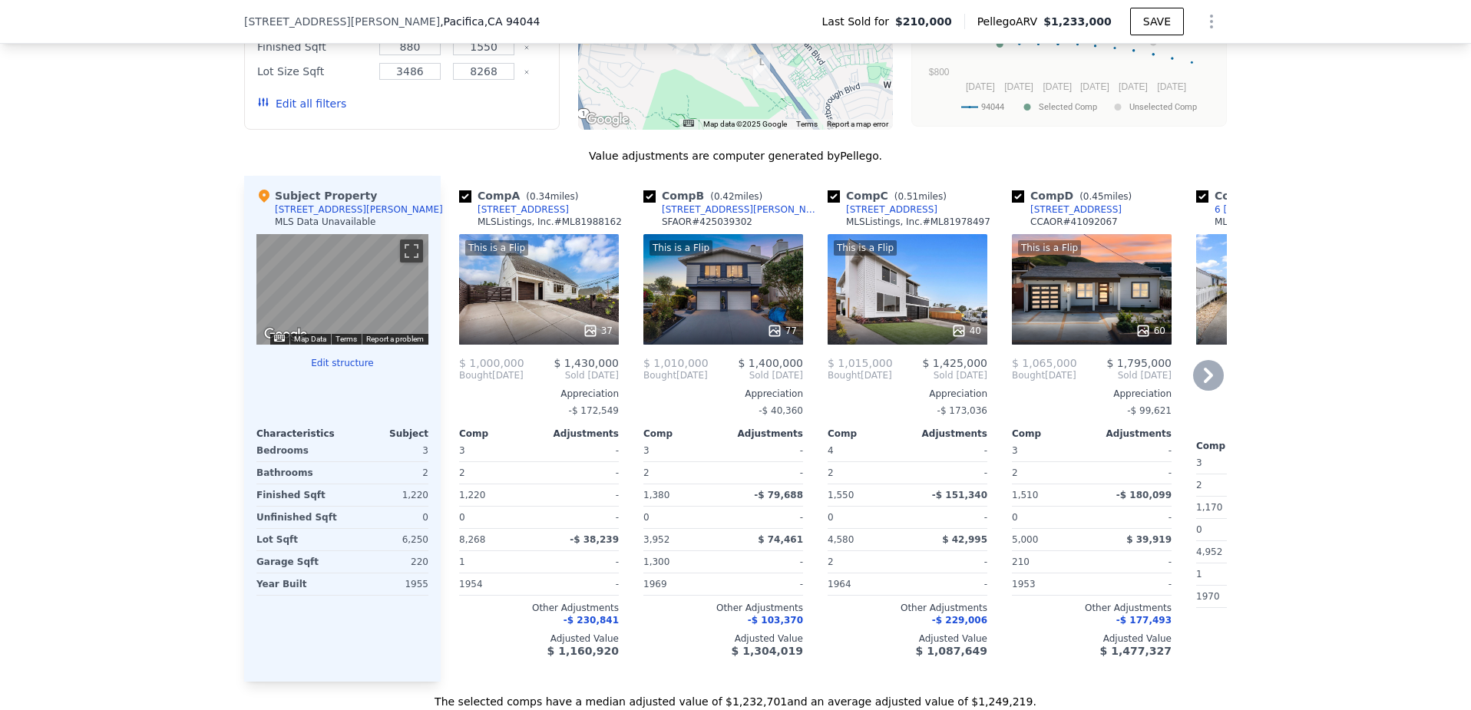
click at [543, 293] on div "This is a Flip 37" at bounding box center [539, 289] width 160 height 111
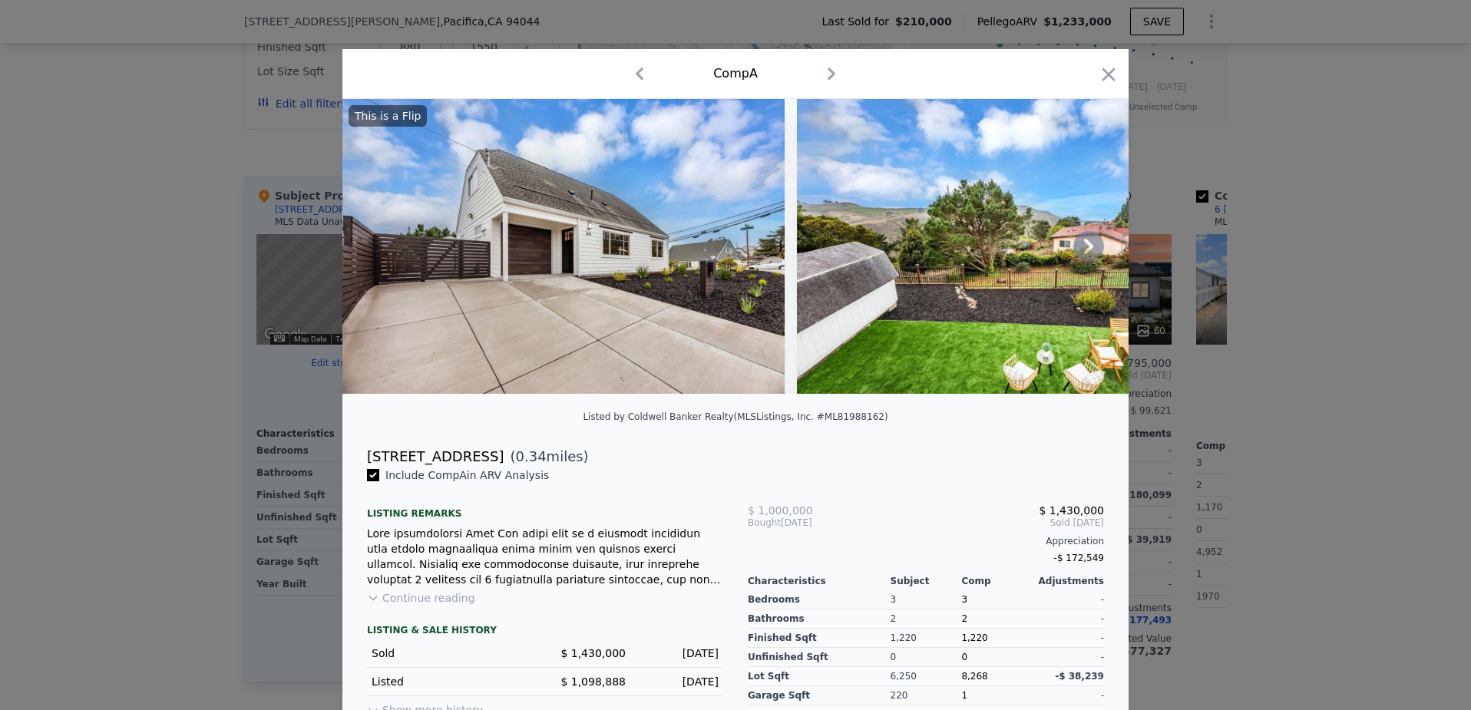
click at [566, 293] on img at bounding box center [563, 246] width 442 height 295
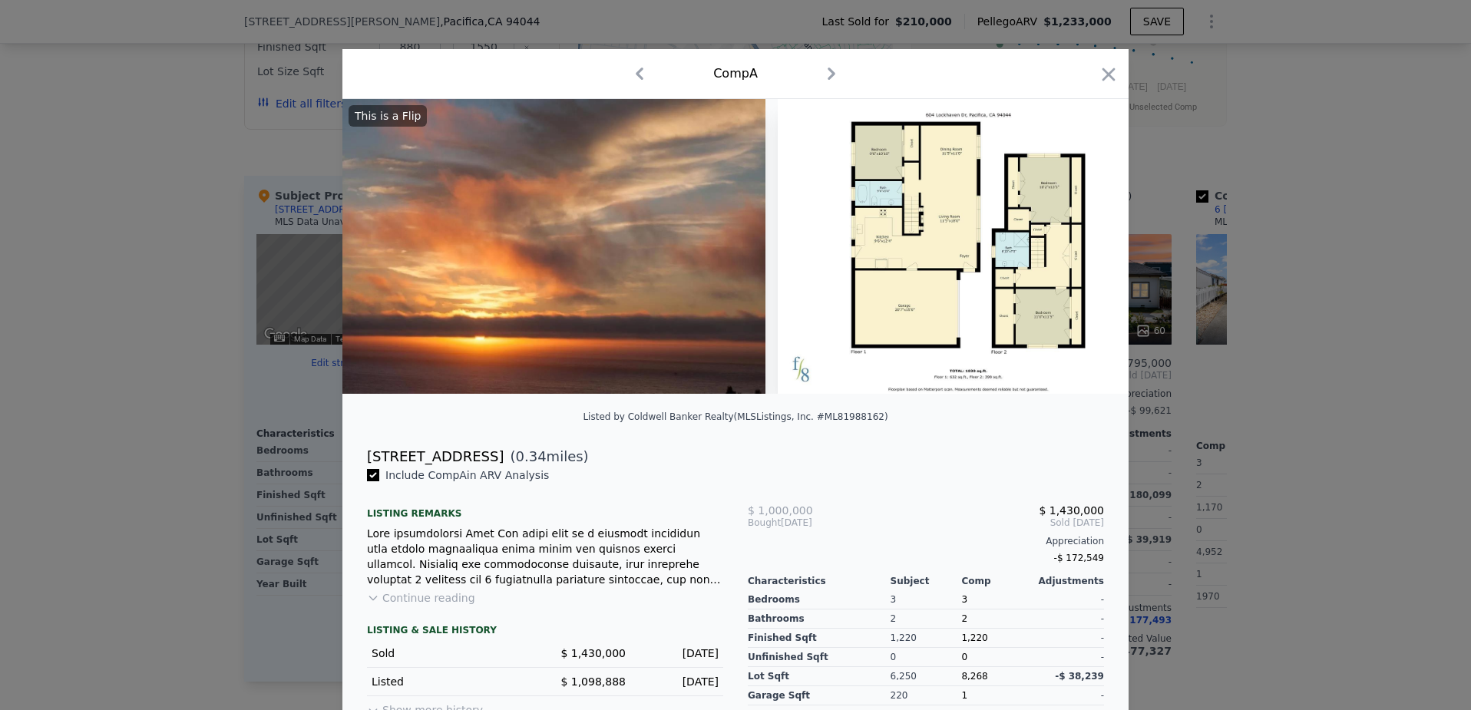
scroll to position [0, 15867]
click at [1104, 78] on icon "button" at bounding box center [1109, 74] width 13 height 13
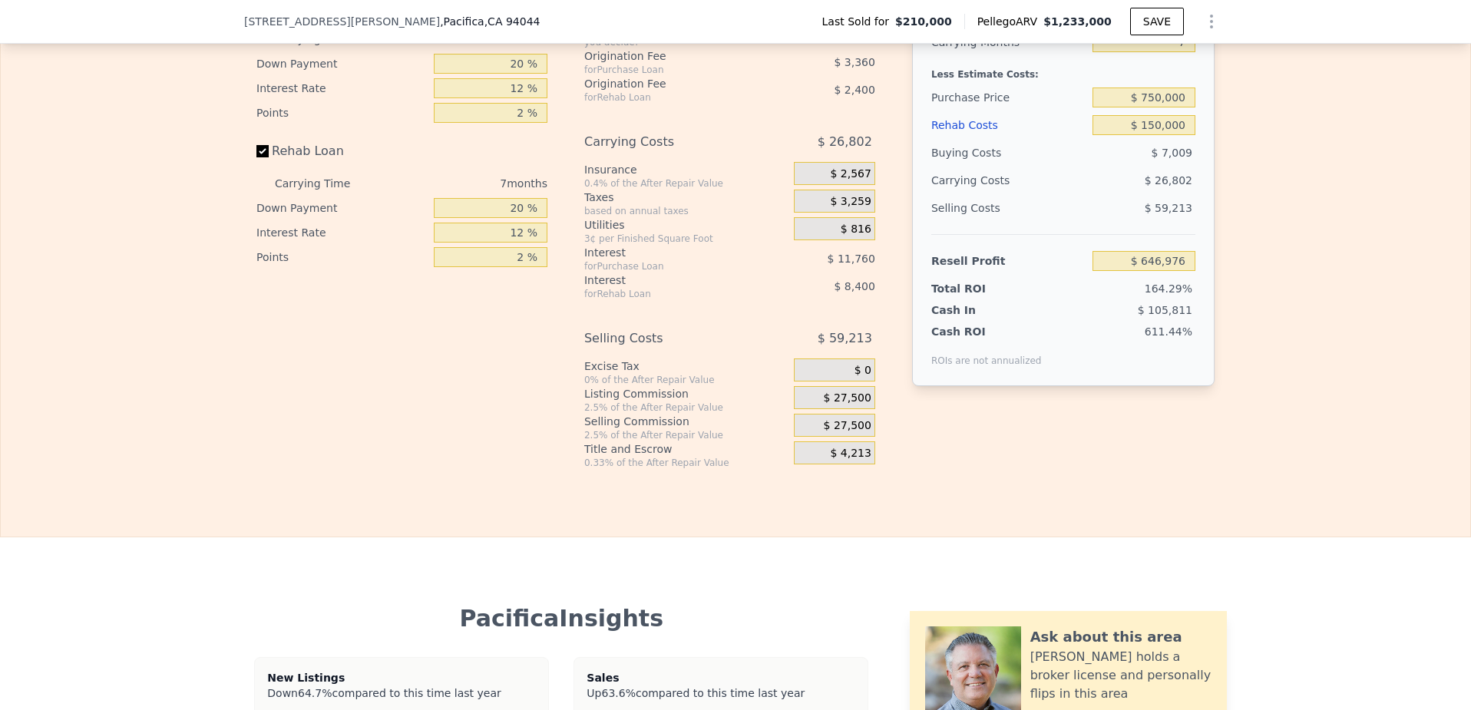
scroll to position [2240, 0]
